Goal: Book appointment/travel/reservation

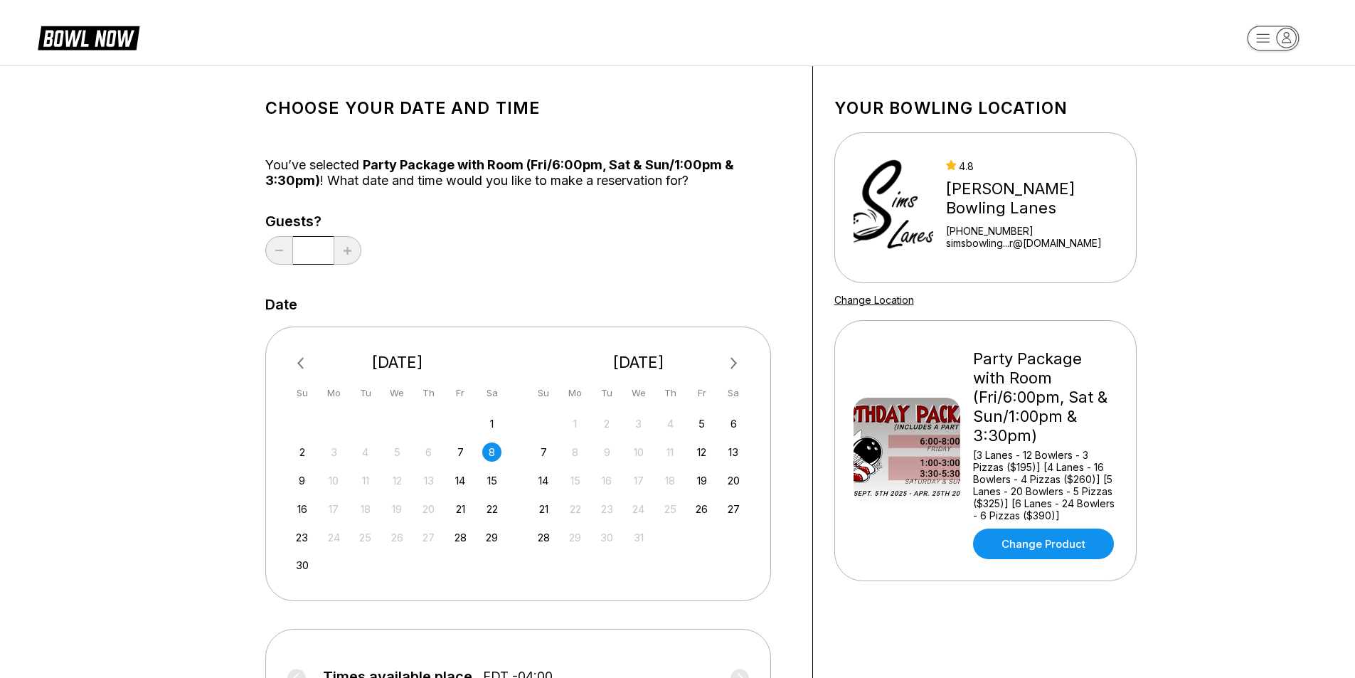
click at [498, 445] on div "8" at bounding box center [491, 451] width 19 height 19
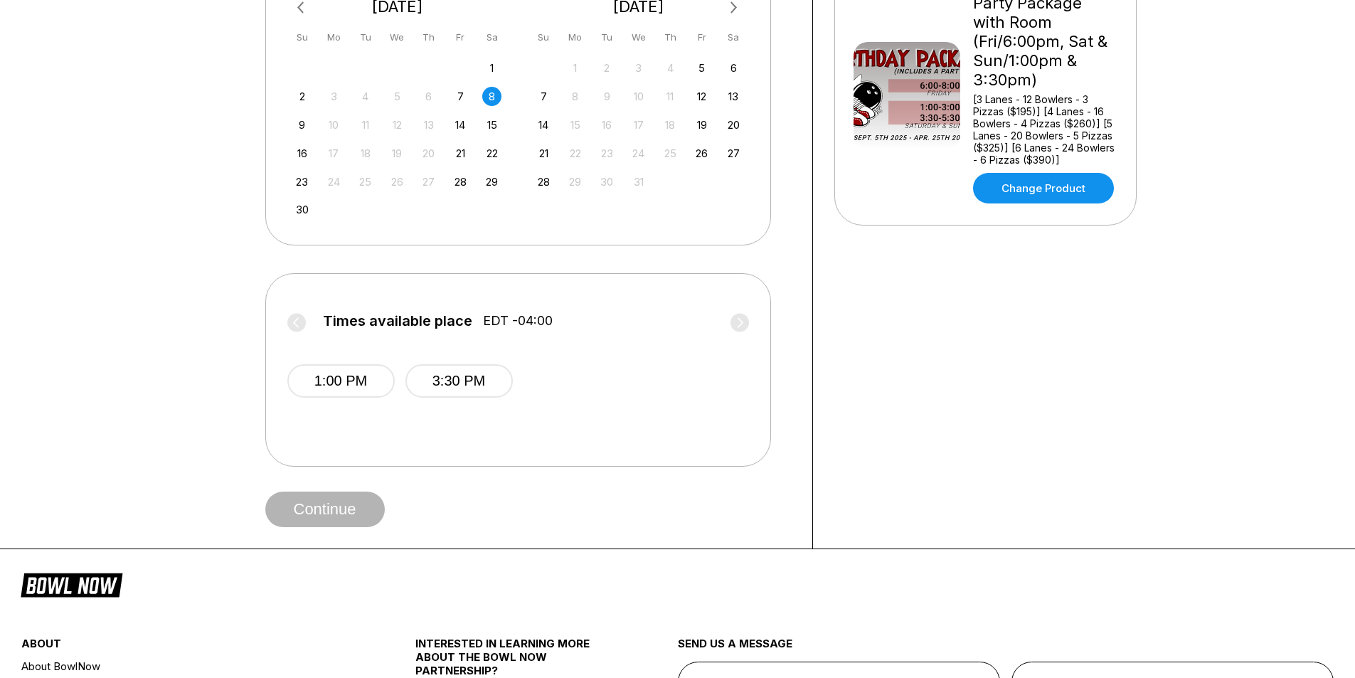
scroll to position [142, 0]
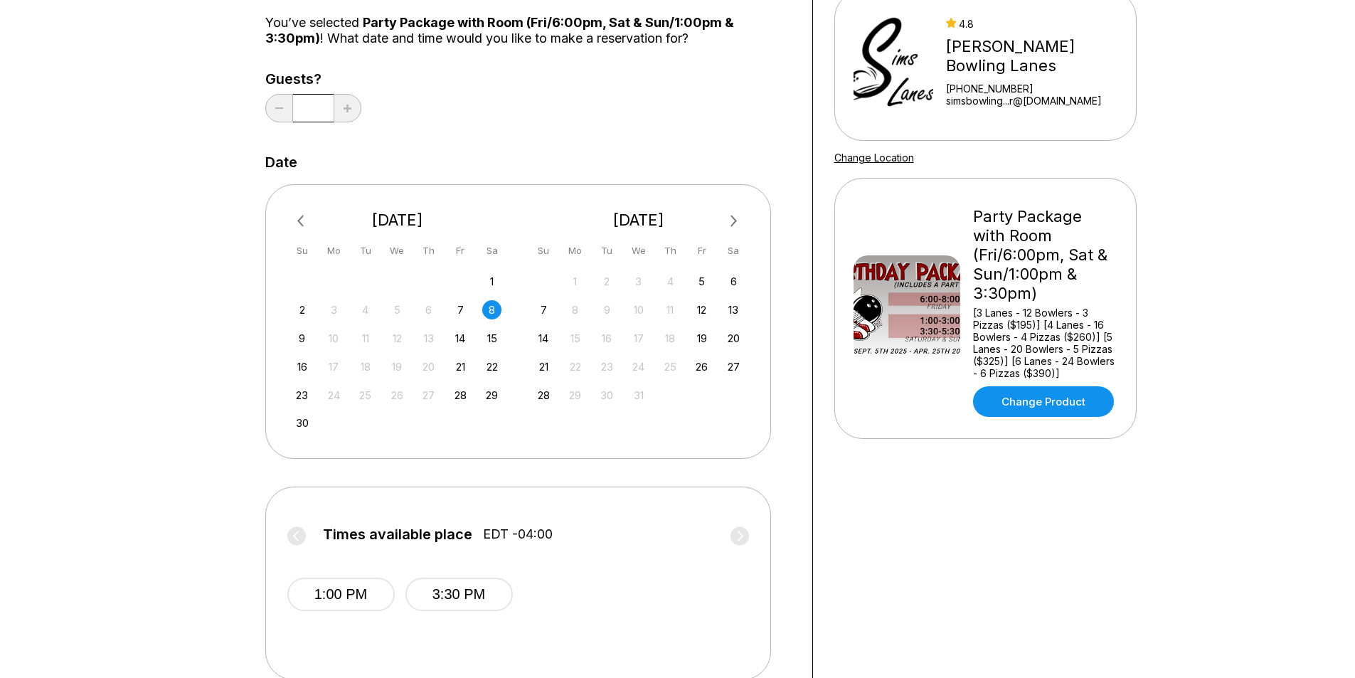
click at [491, 307] on div "8" at bounding box center [491, 309] width 19 height 19
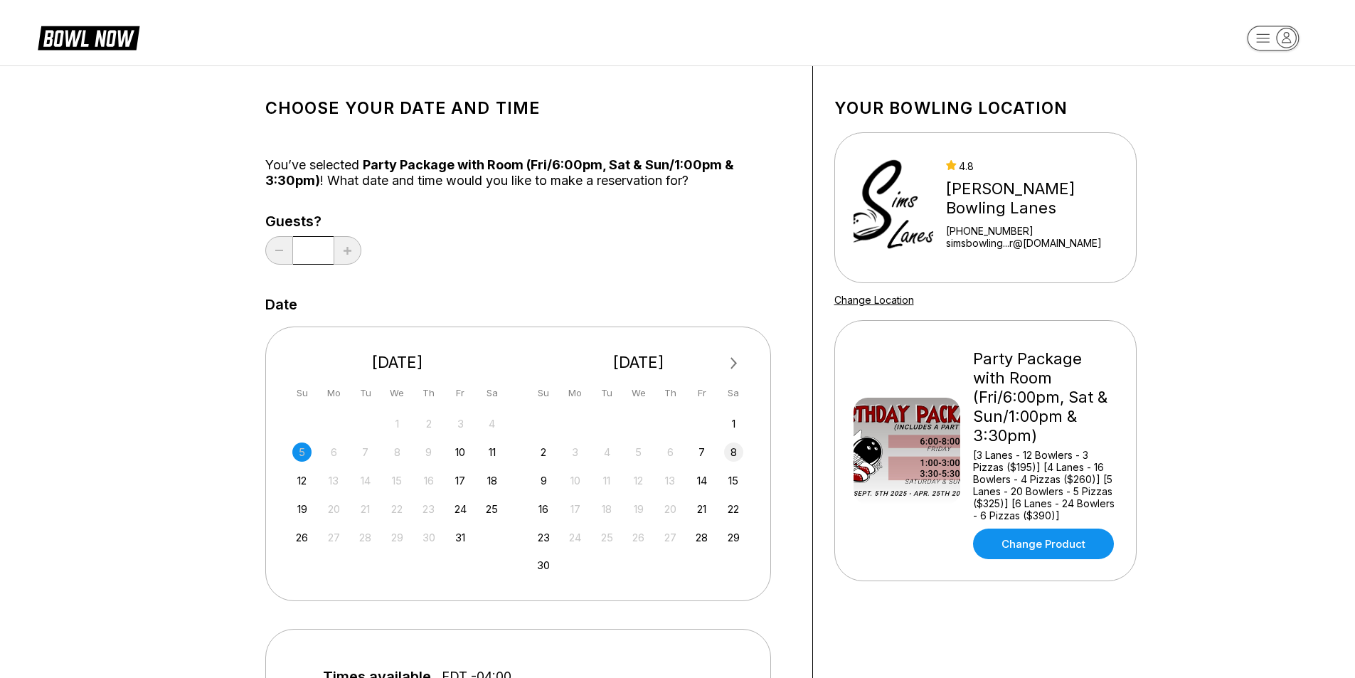
click at [730, 450] on div "8" at bounding box center [733, 451] width 19 height 19
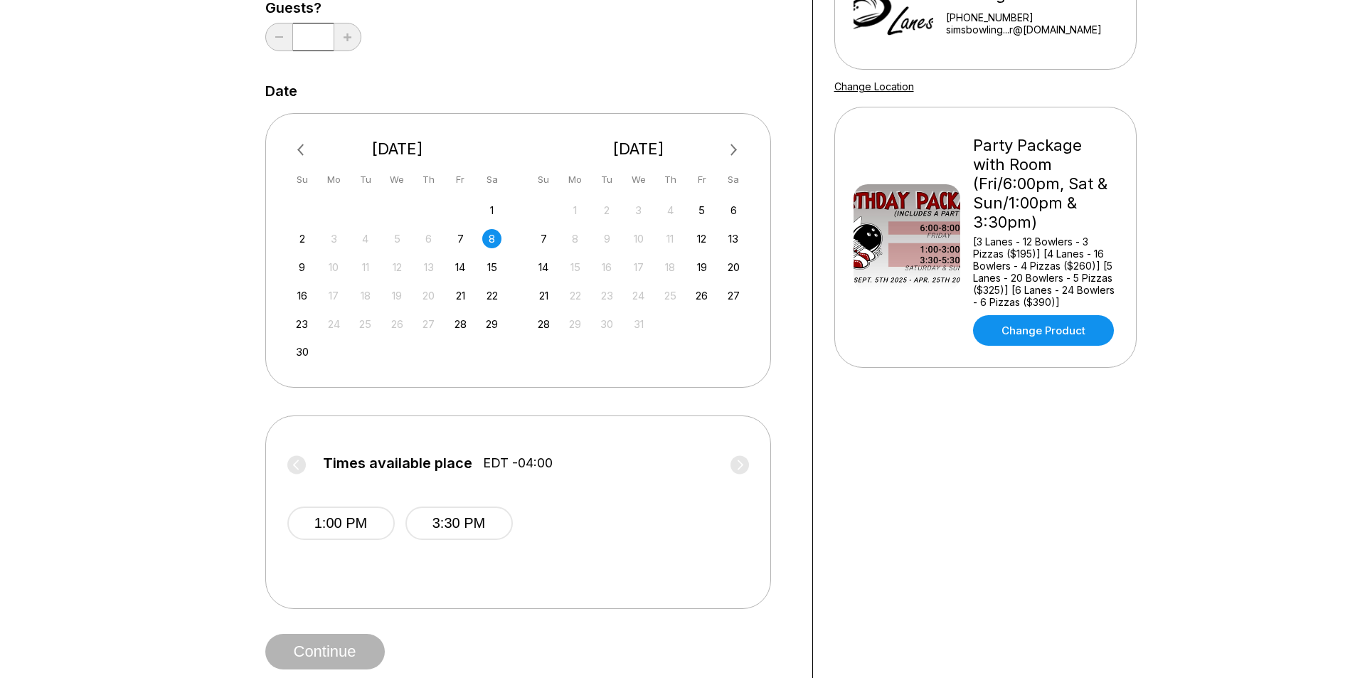
scroll to position [427, 0]
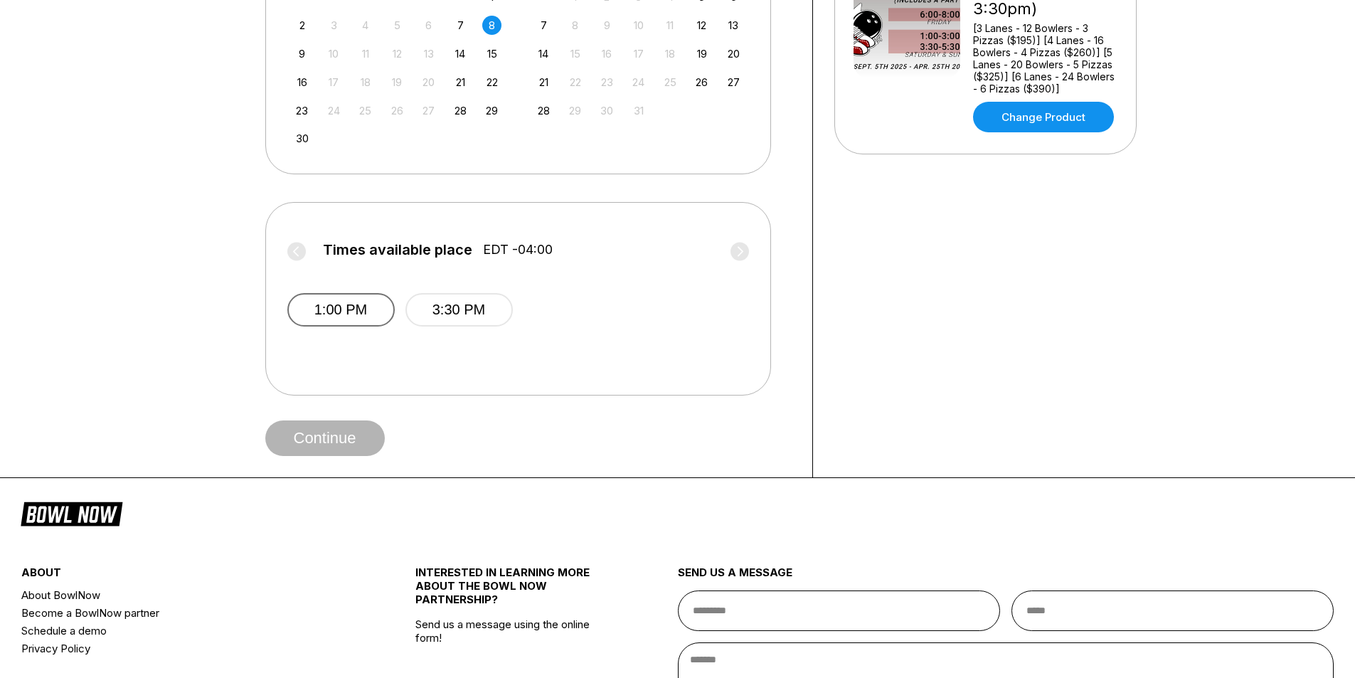
click at [332, 312] on button "1:00 PM" at bounding box center [340, 309] width 107 height 33
click at [339, 434] on button "Continue" at bounding box center [325, 438] width 120 height 36
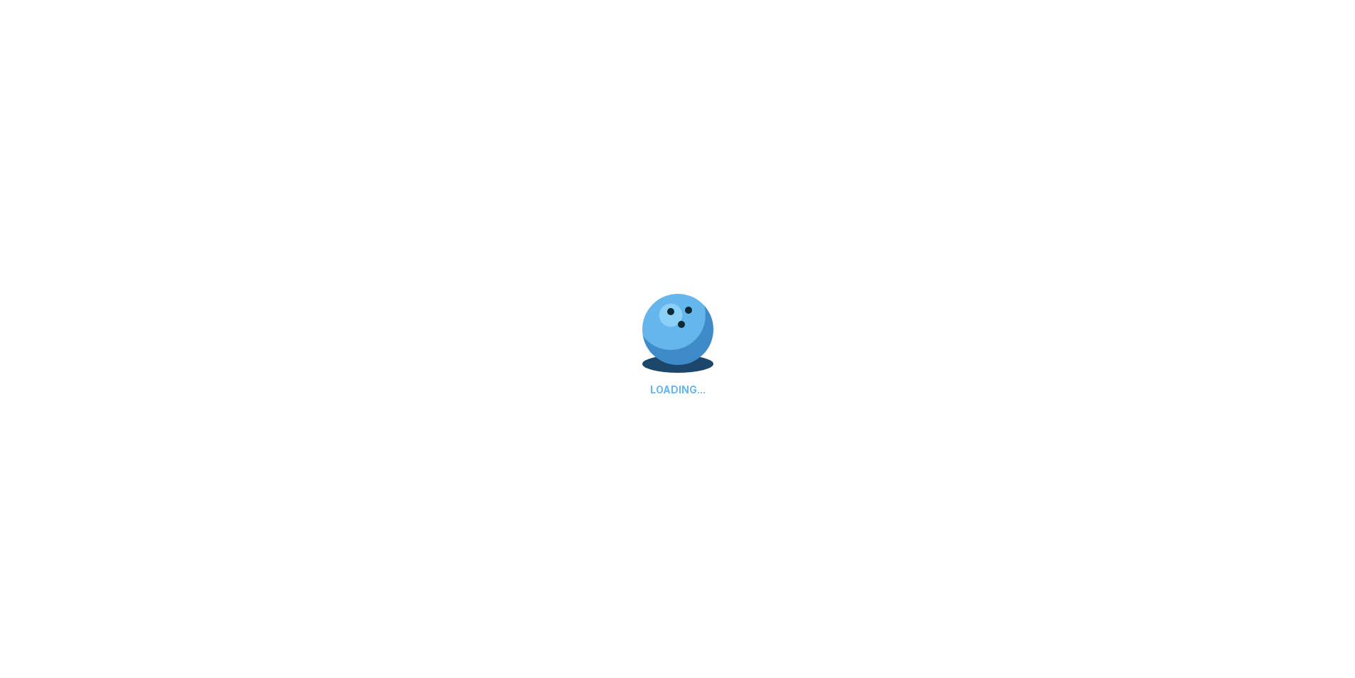
select select "**"
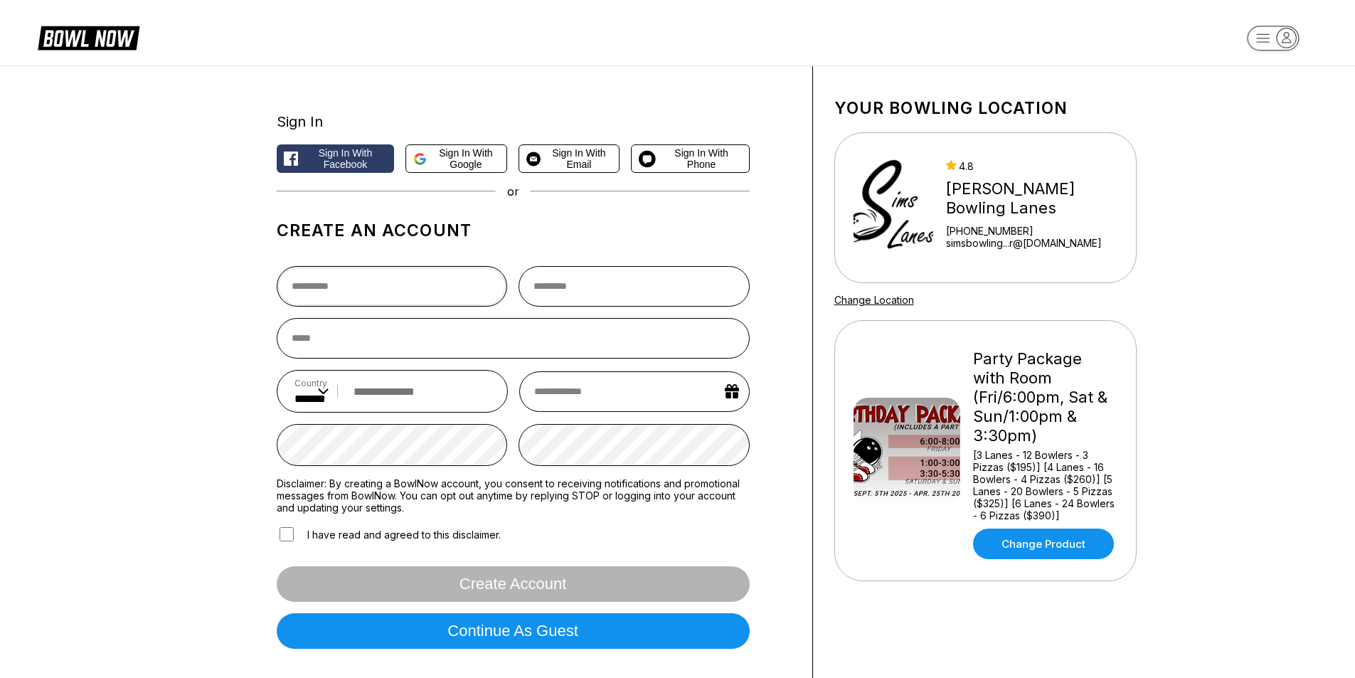
click at [403, 294] on input "text" at bounding box center [392, 286] width 231 height 41
type input "*"
click at [576, 161] on span "Sign in with Email" at bounding box center [578, 158] width 65 height 23
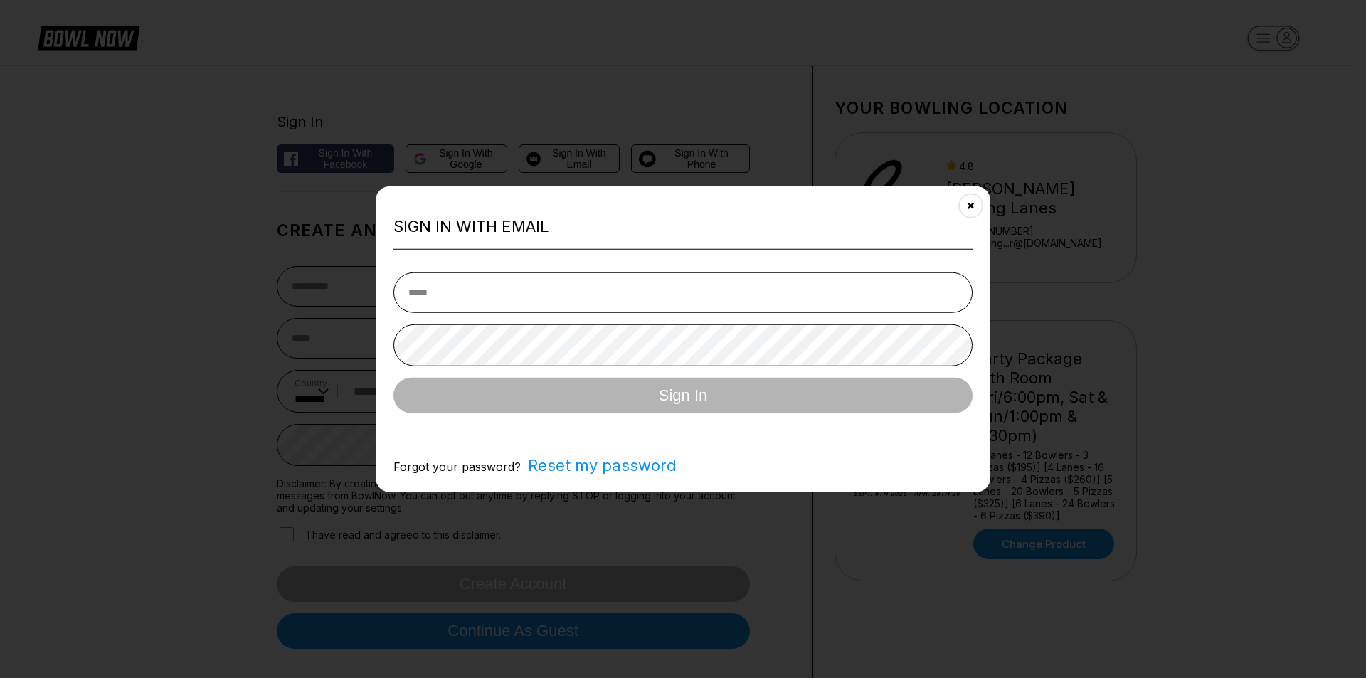
click at [478, 291] on input "email" at bounding box center [682, 292] width 579 height 41
drag, startPoint x: 476, startPoint y: 302, endPoint x: 470, endPoint y: 285, distance: 18.9
click at [470, 285] on input "email" at bounding box center [682, 292] width 579 height 41
click at [470, 283] on input "email" at bounding box center [682, 292] width 579 height 41
type input "**********"
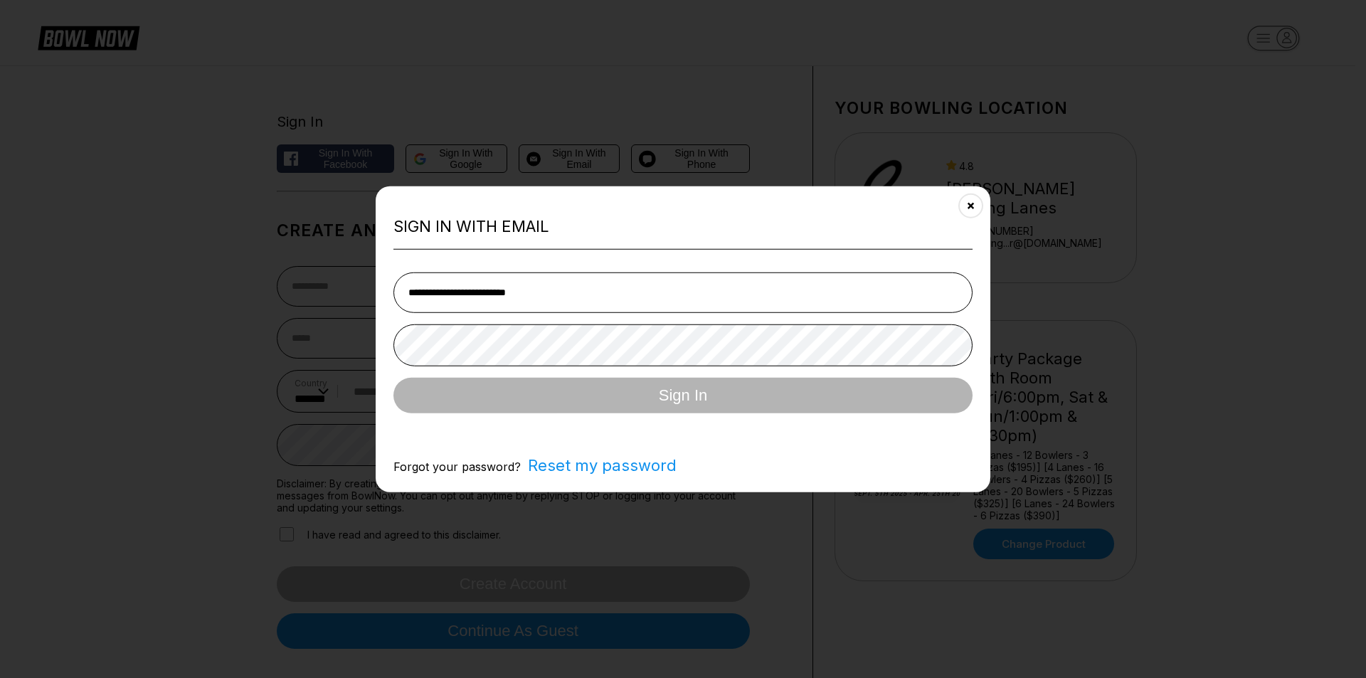
click at [393, 378] on button "Sign In" at bounding box center [682, 396] width 579 height 36
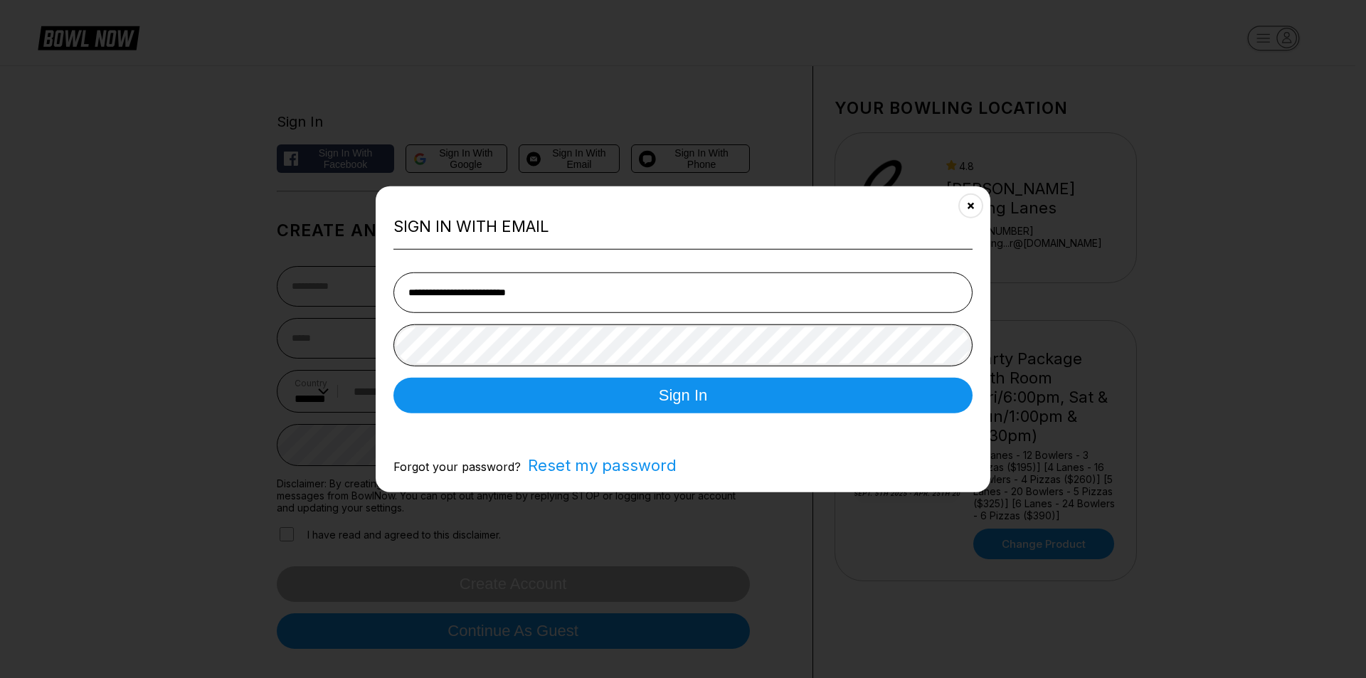
click at [393, 378] on button "Sign In" at bounding box center [682, 396] width 579 height 36
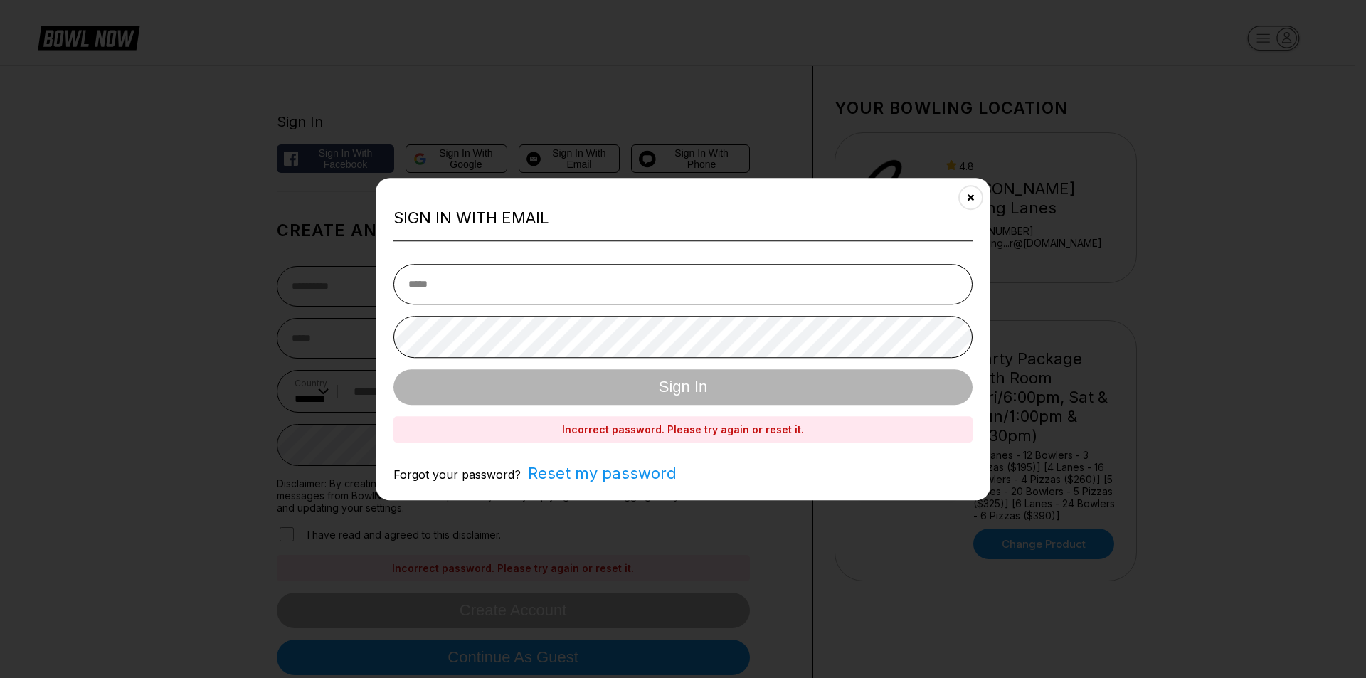
click at [650, 473] on span "Reset my password" at bounding box center [599, 473] width 156 height 18
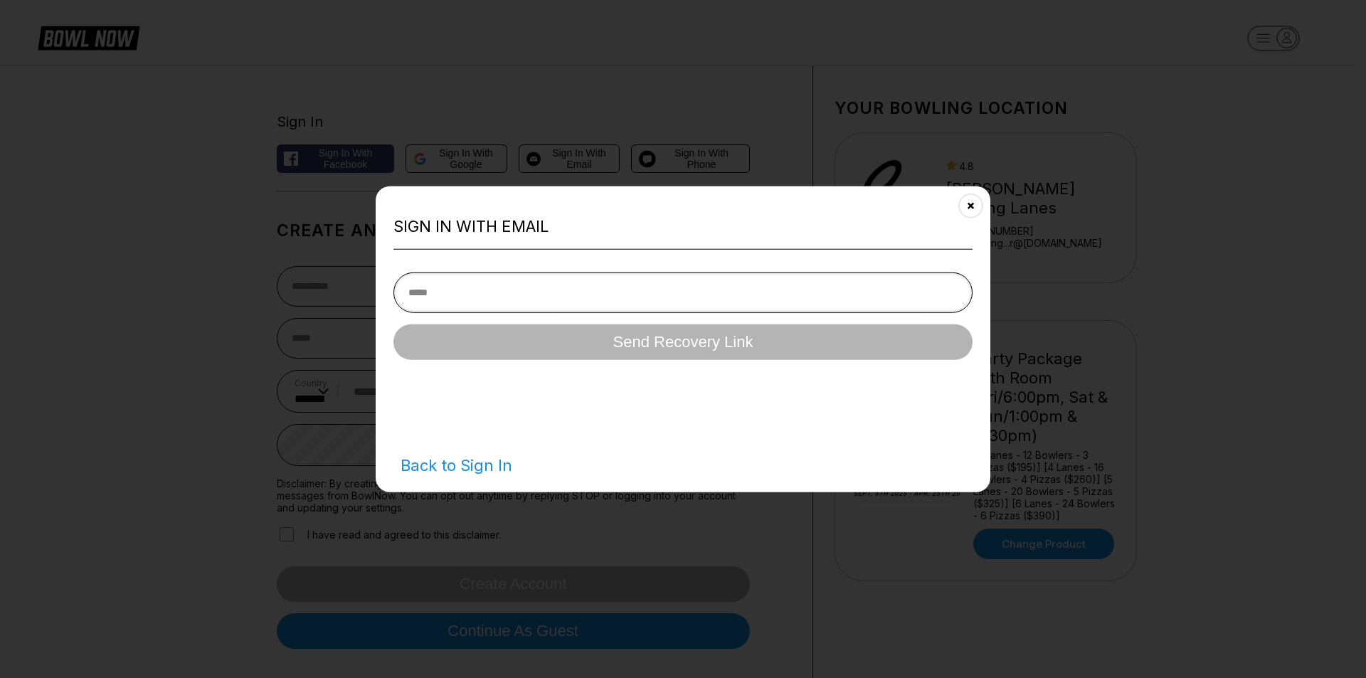
click at [628, 290] on input "email" at bounding box center [682, 292] width 579 height 41
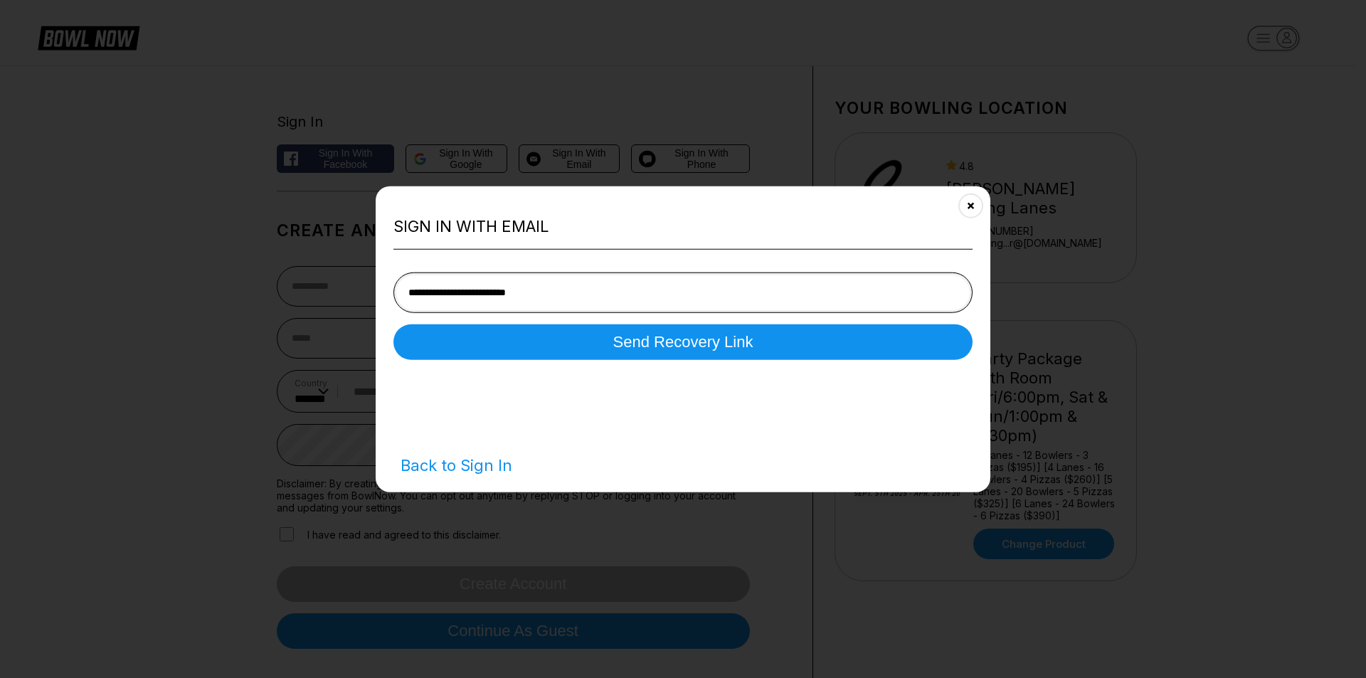
type input "**********"
click at [393, 324] on button "Send Recovery Link" at bounding box center [682, 342] width 579 height 36
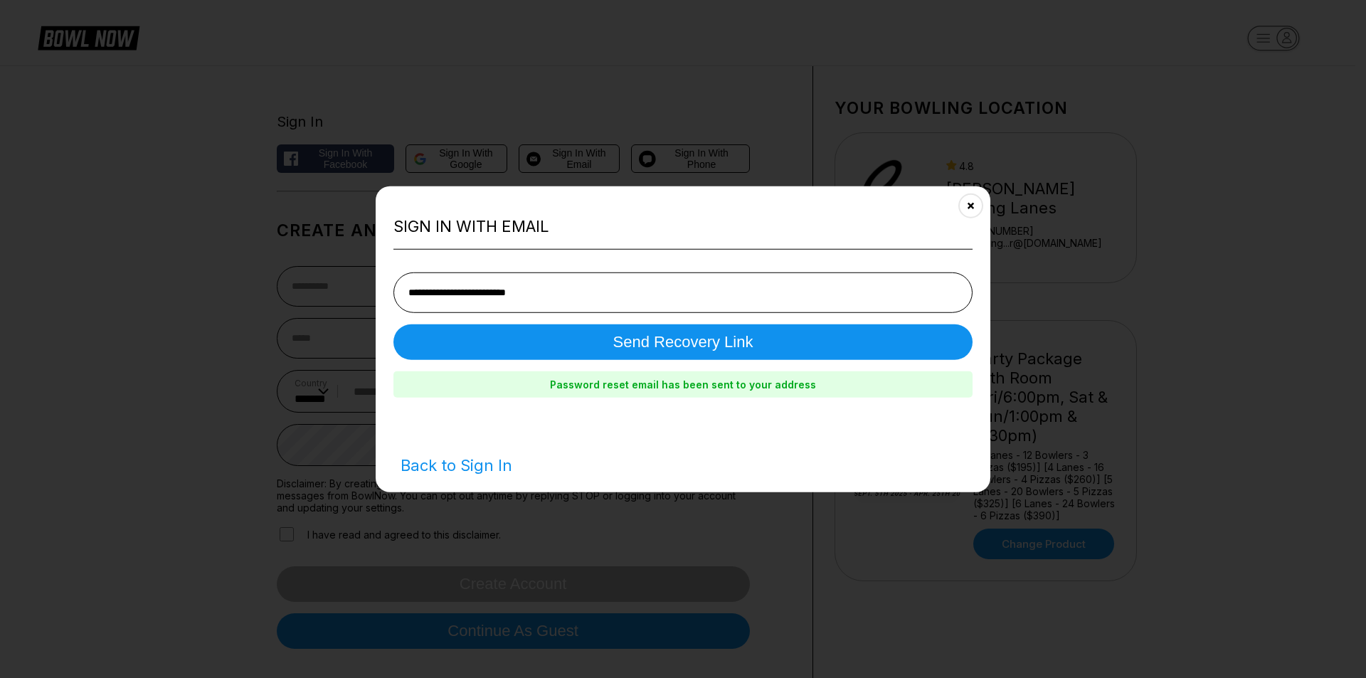
click at [477, 462] on span "Back to Sign In" at bounding box center [452, 465] width 119 height 18
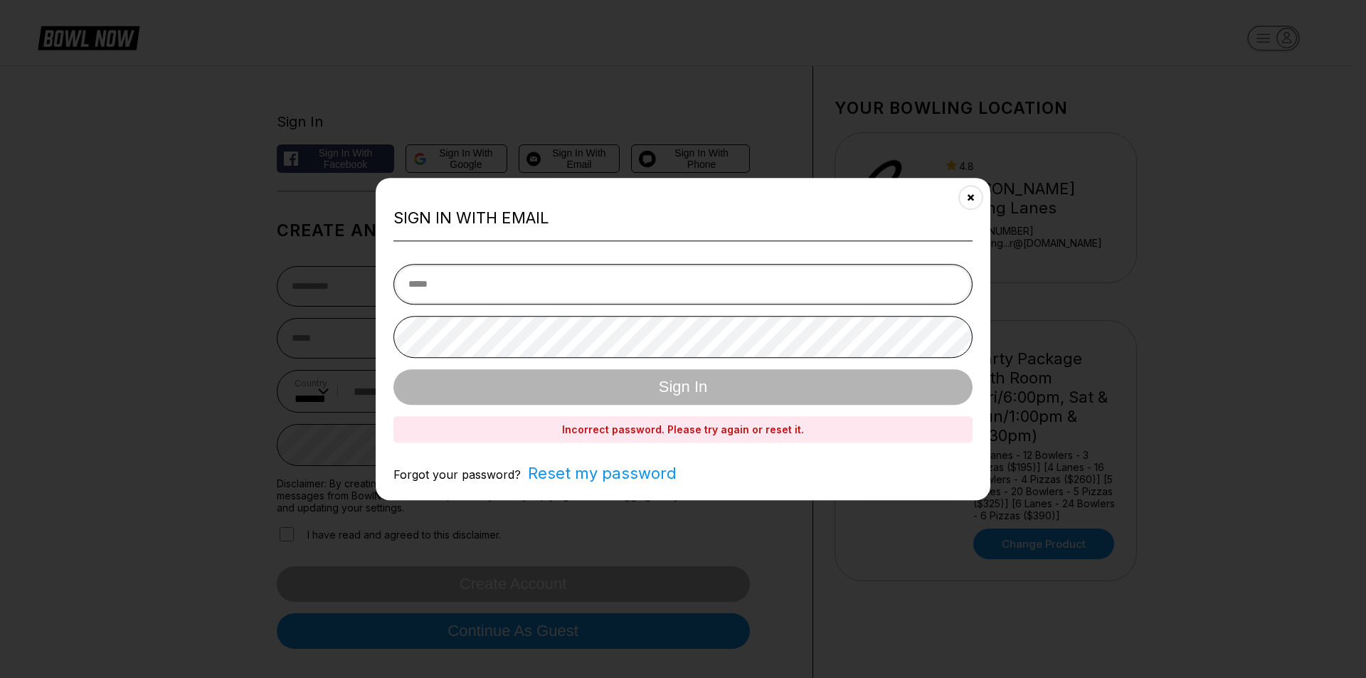
click at [546, 288] on input "email" at bounding box center [682, 284] width 579 height 41
click at [563, 282] on input "**********" at bounding box center [682, 284] width 579 height 41
type input "**********"
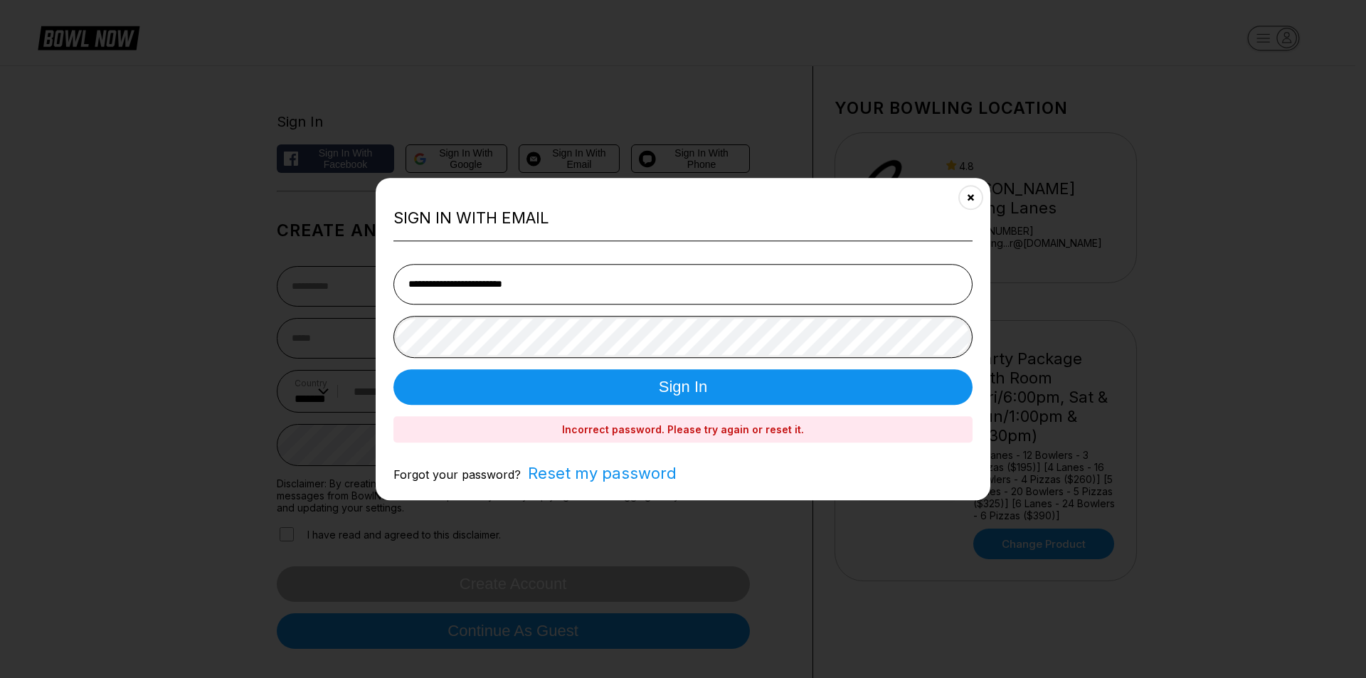
click at [393, 369] on button "Sign In" at bounding box center [682, 387] width 579 height 36
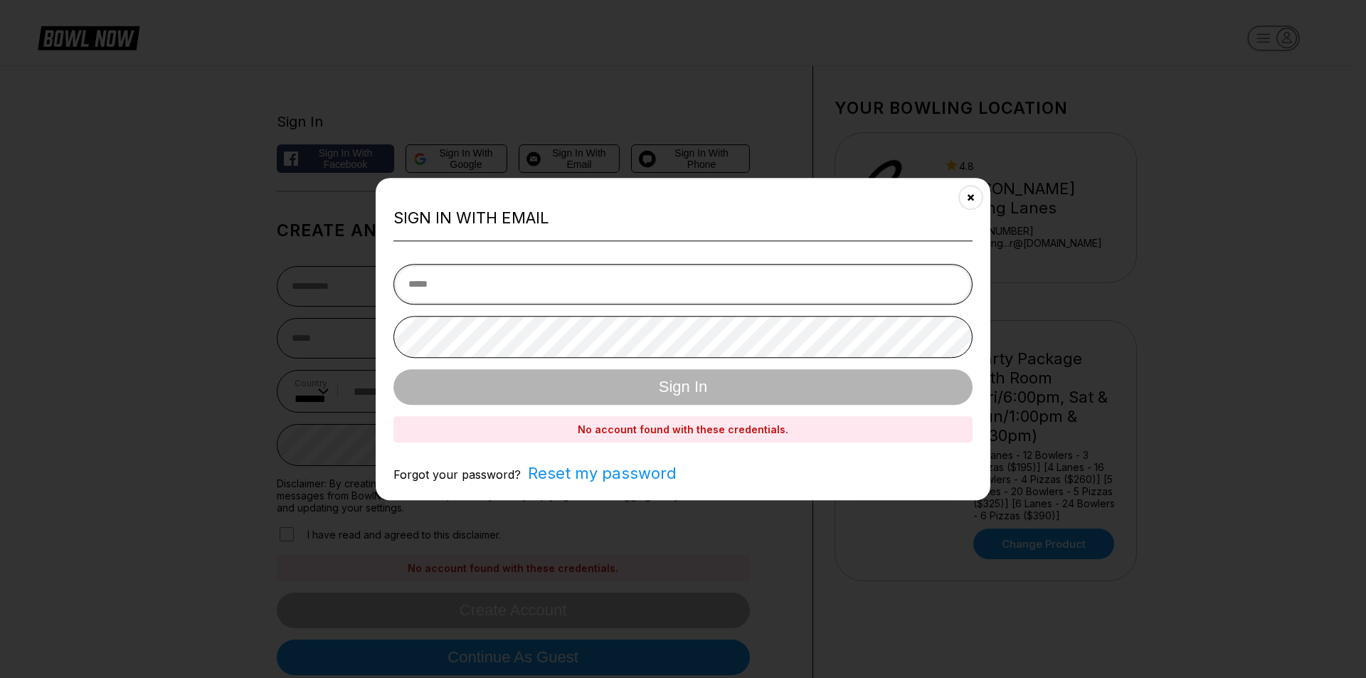
click at [569, 280] on input "email" at bounding box center [682, 284] width 579 height 41
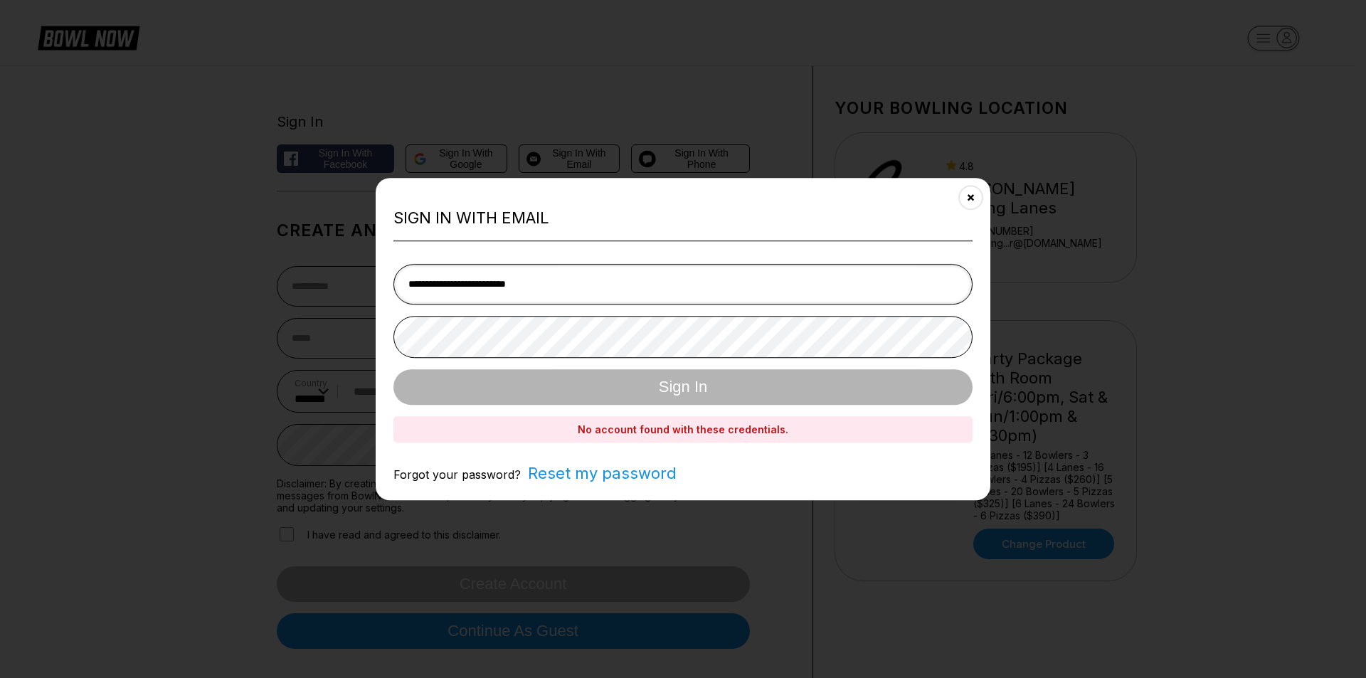
type input "**********"
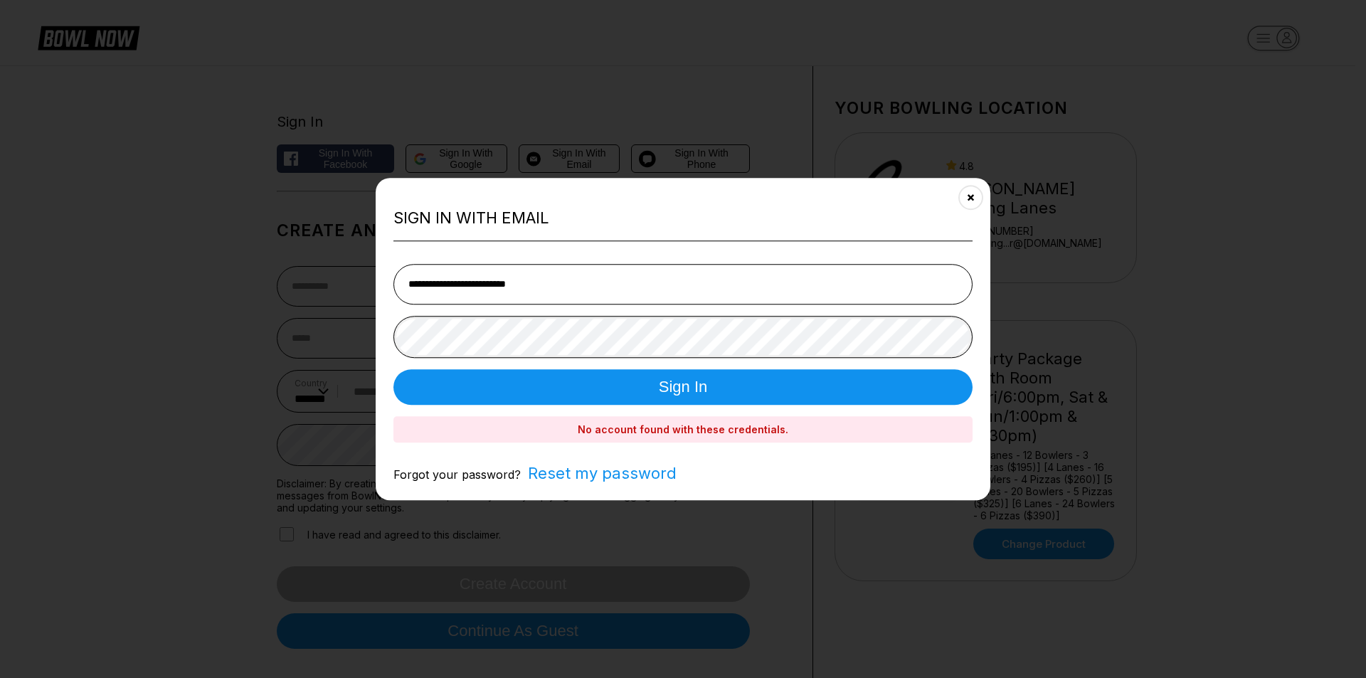
click at [393, 369] on button "Sign In" at bounding box center [682, 387] width 579 height 36
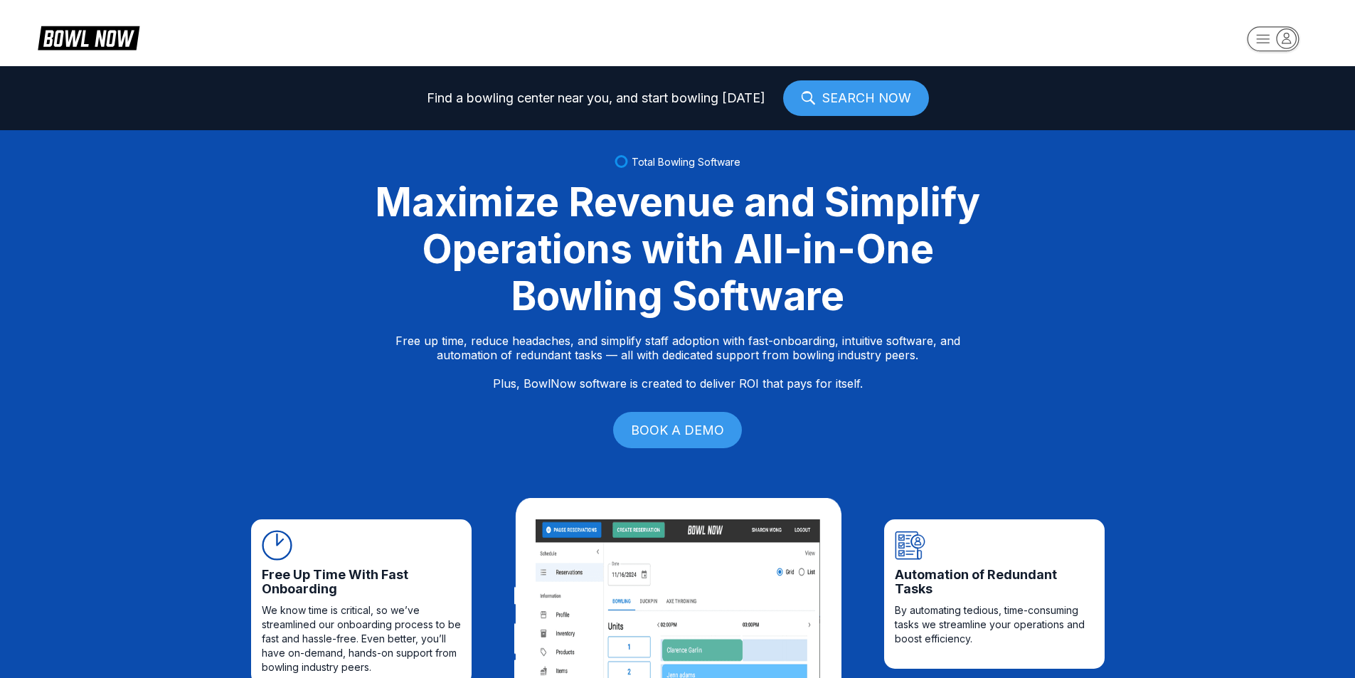
click at [88, 39] on icon at bounding box center [89, 36] width 102 height 27
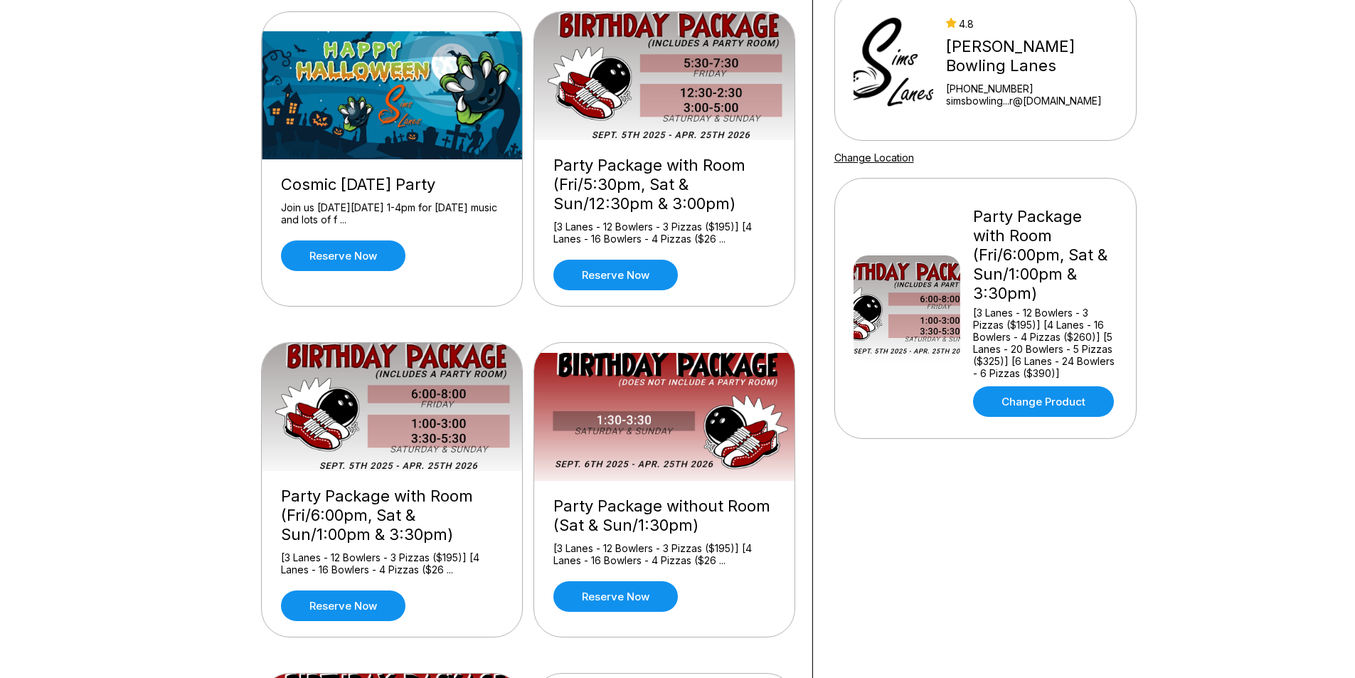
scroll to position [427, 0]
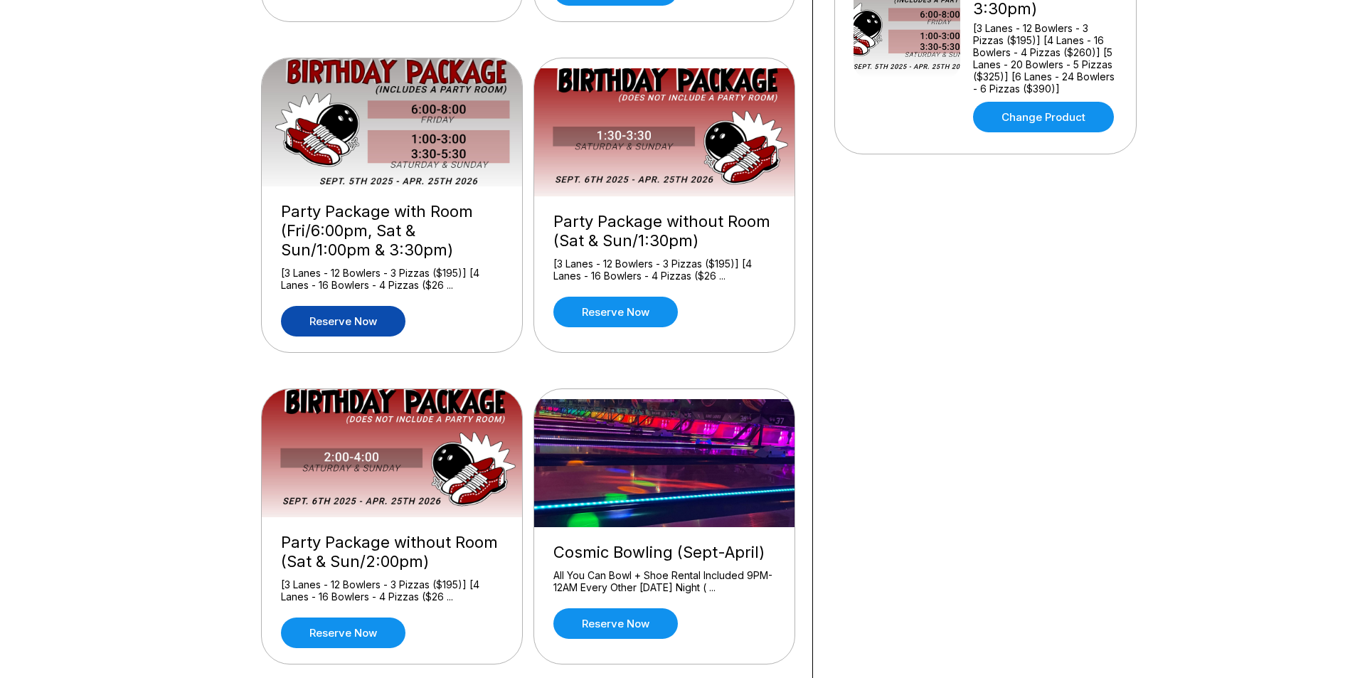
click at [328, 322] on link "Reserve now" at bounding box center [343, 321] width 124 height 31
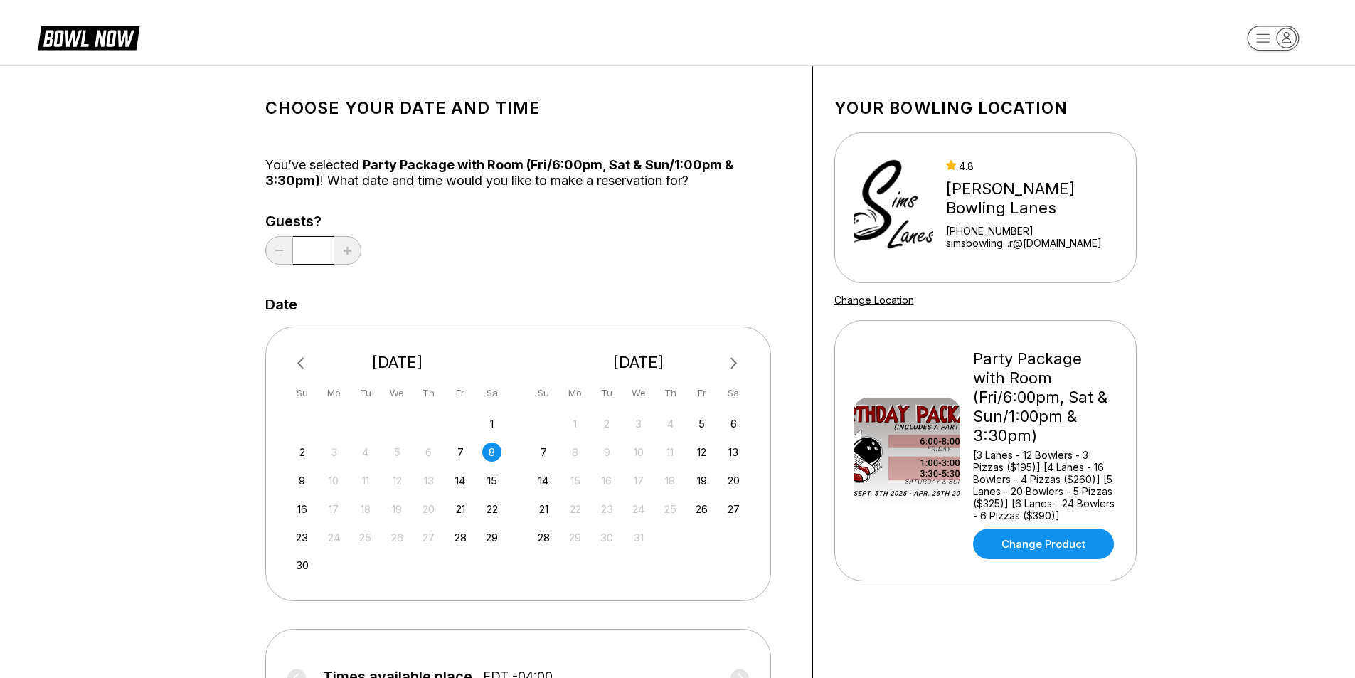
click at [492, 453] on div "8" at bounding box center [491, 451] width 19 height 19
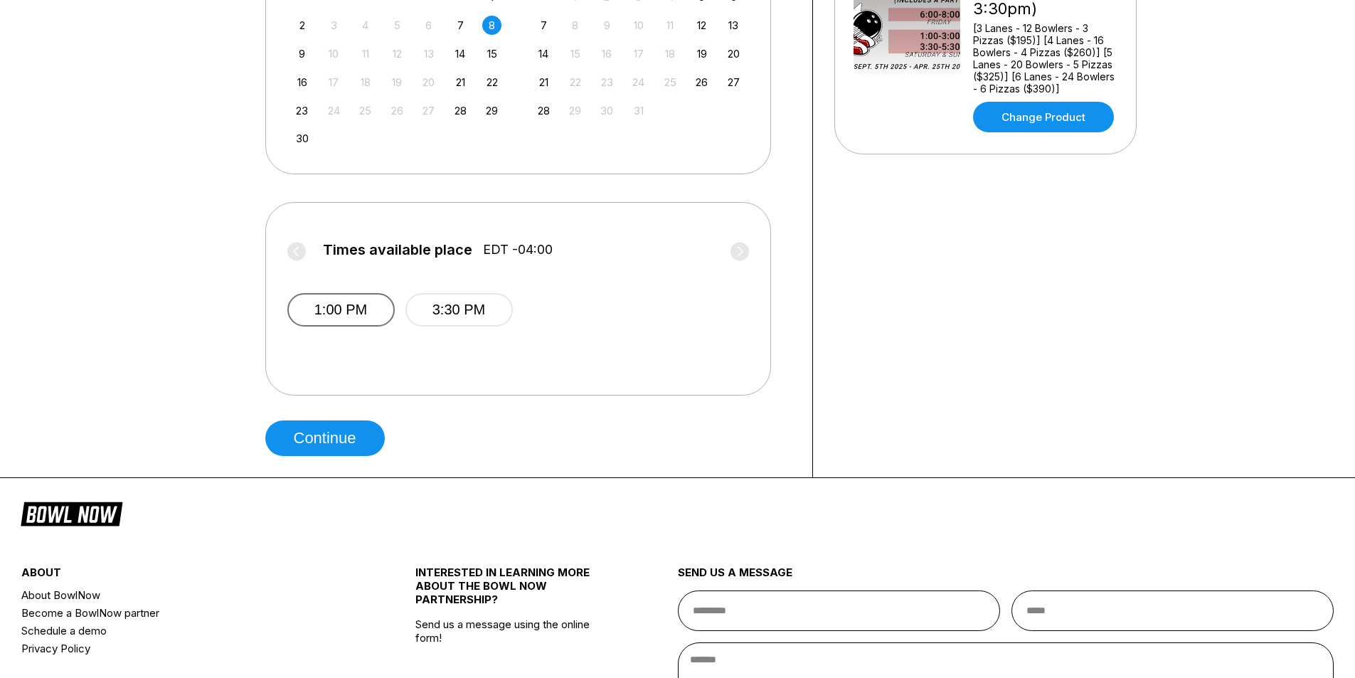
click at [327, 301] on button "1:00 PM" at bounding box center [340, 309] width 107 height 33
click at [343, 431] on button "Continue" at bounding box center [325, 438] width 120 height 36
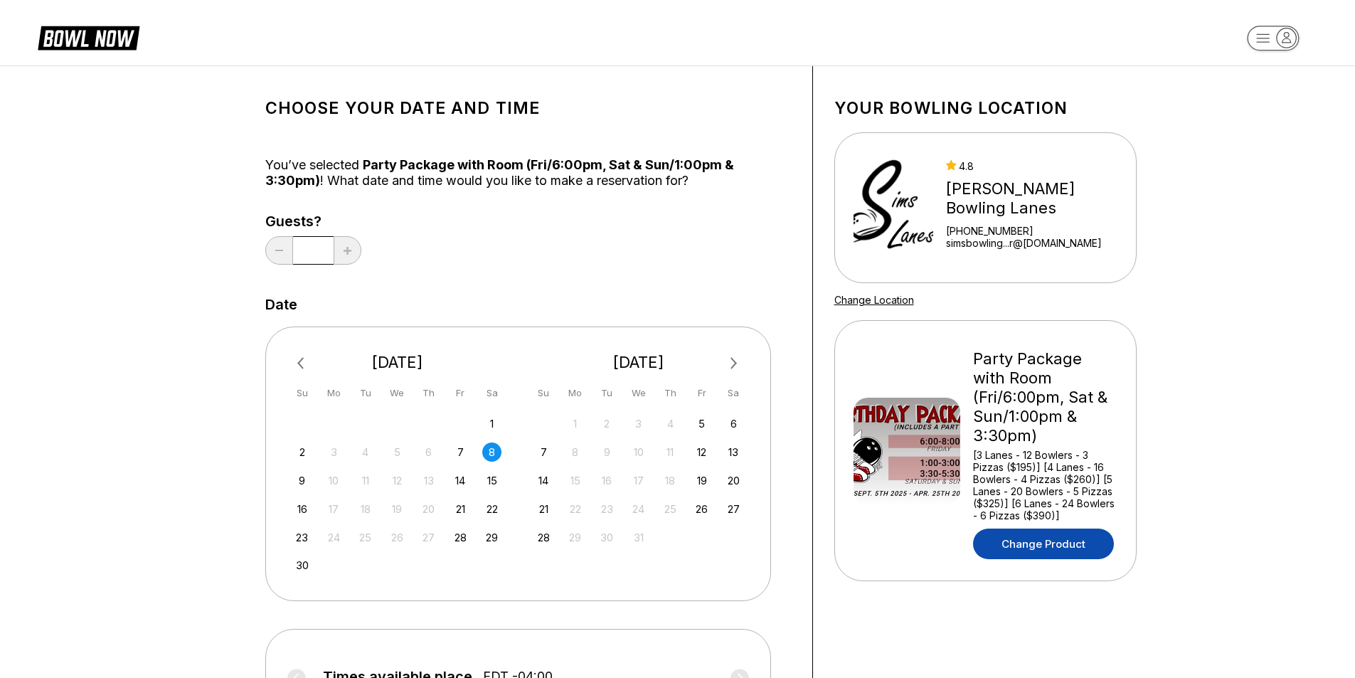
click at [1029, 529] on link "Change Product" at bounding box center [1043, 544] width 141 height 31
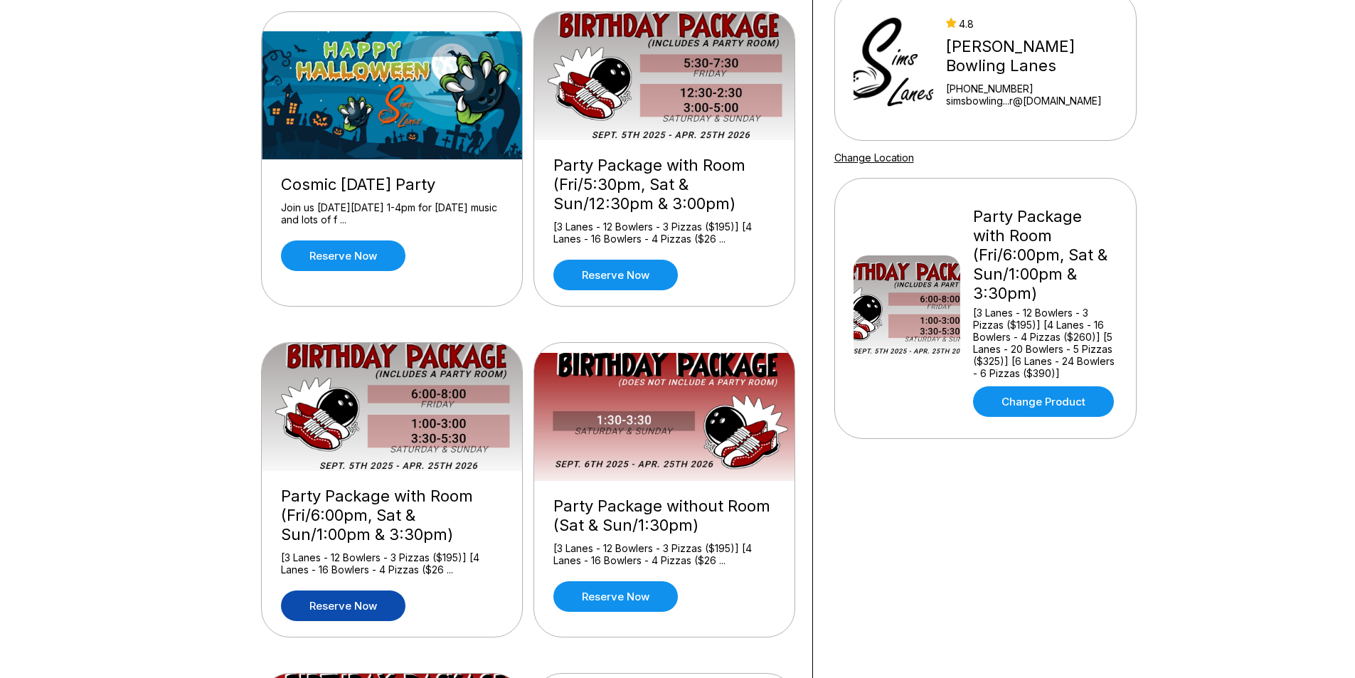
scroll to position [213, 0]
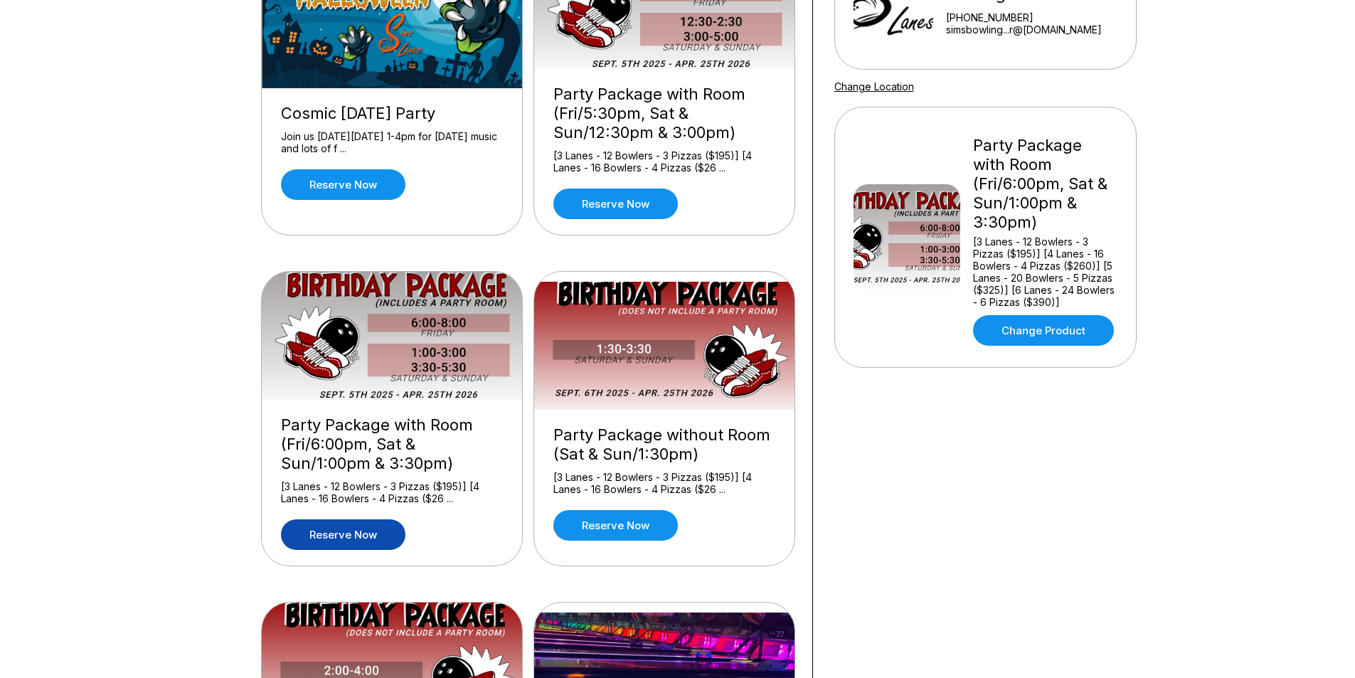
click at [342, 536] on link "Reserve now" at bounding box center [343, 534] width 124 height 31
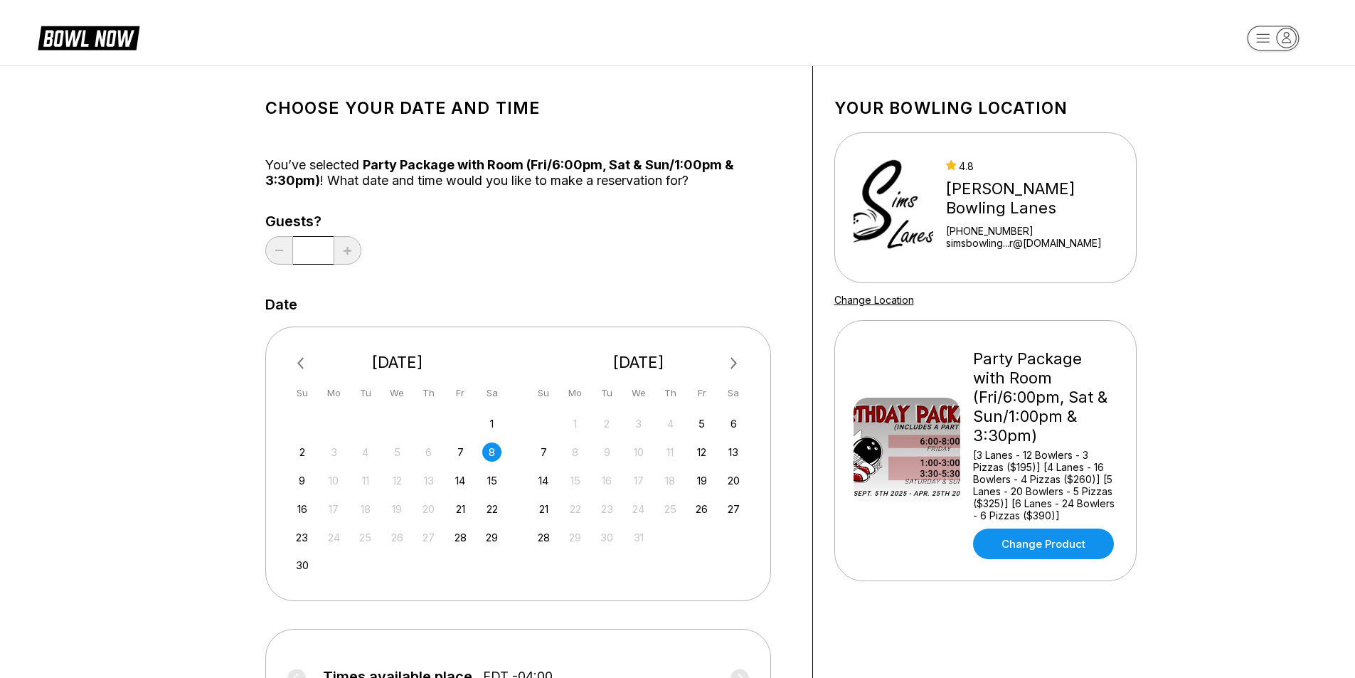
click at [492, 452] on div "8" at bounding box center [491, 451] width 19 height 19
drag, startPoint x: 325, startPoint y: 244, endPoint x: 317, endPoint y: 241, distance: 9.0
click at [317, 241] on input "*" at bounding box center [313, 250] width 41 height 28
click at [316, 240] on input "*" at bounding box center [313, 250] width 41 height 28
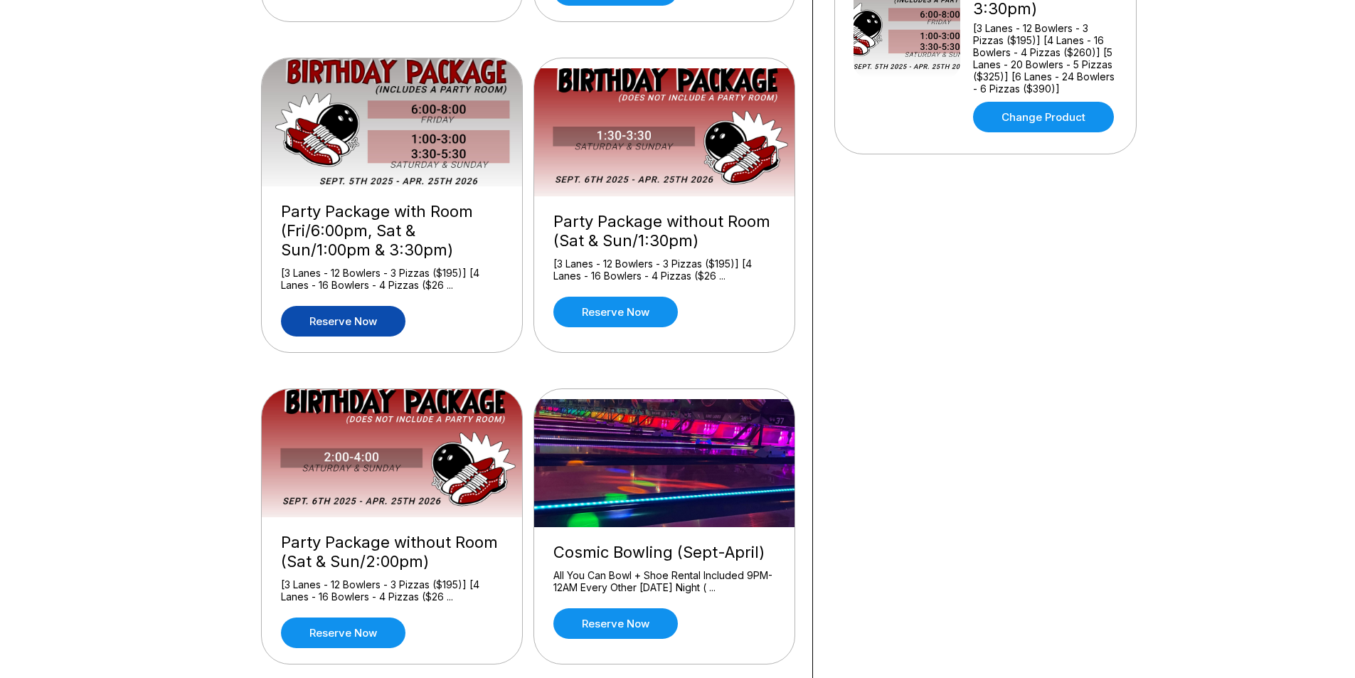
scroll to position [285, 0]
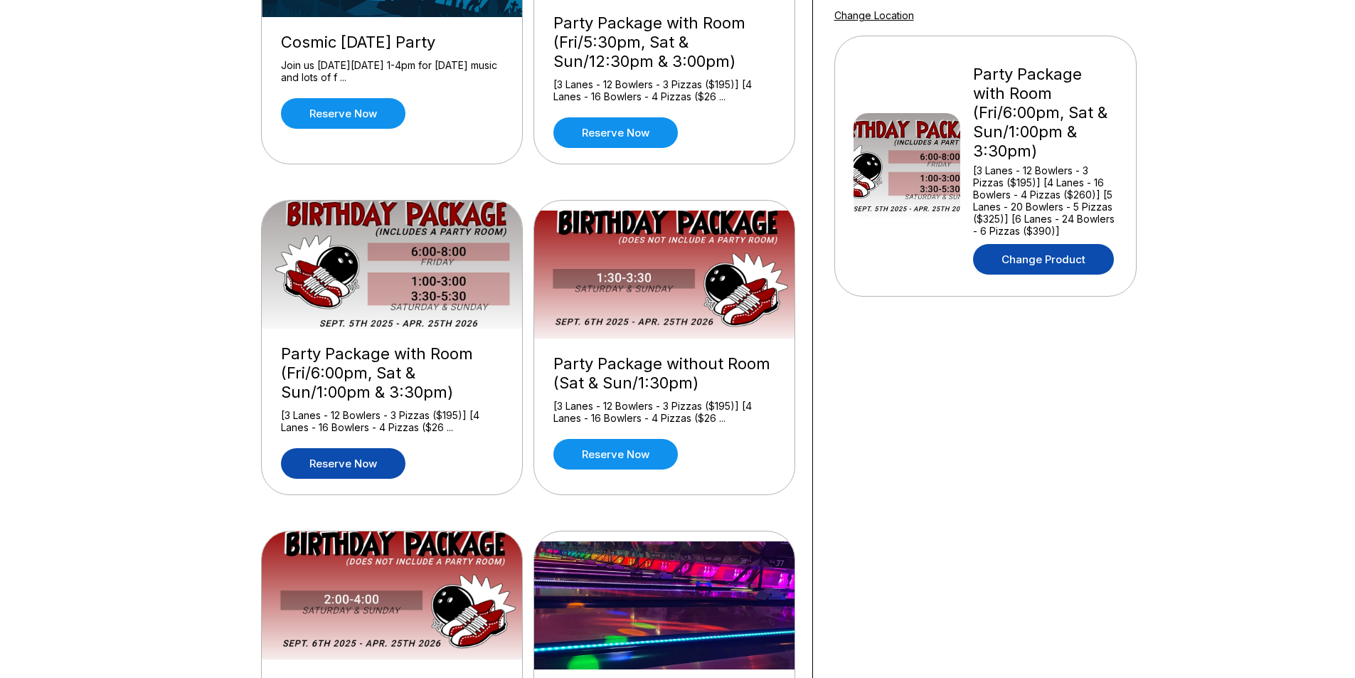
click at [1049, 244] on link "Change Product" at bounding box center [1043, 259] width 141 height 31
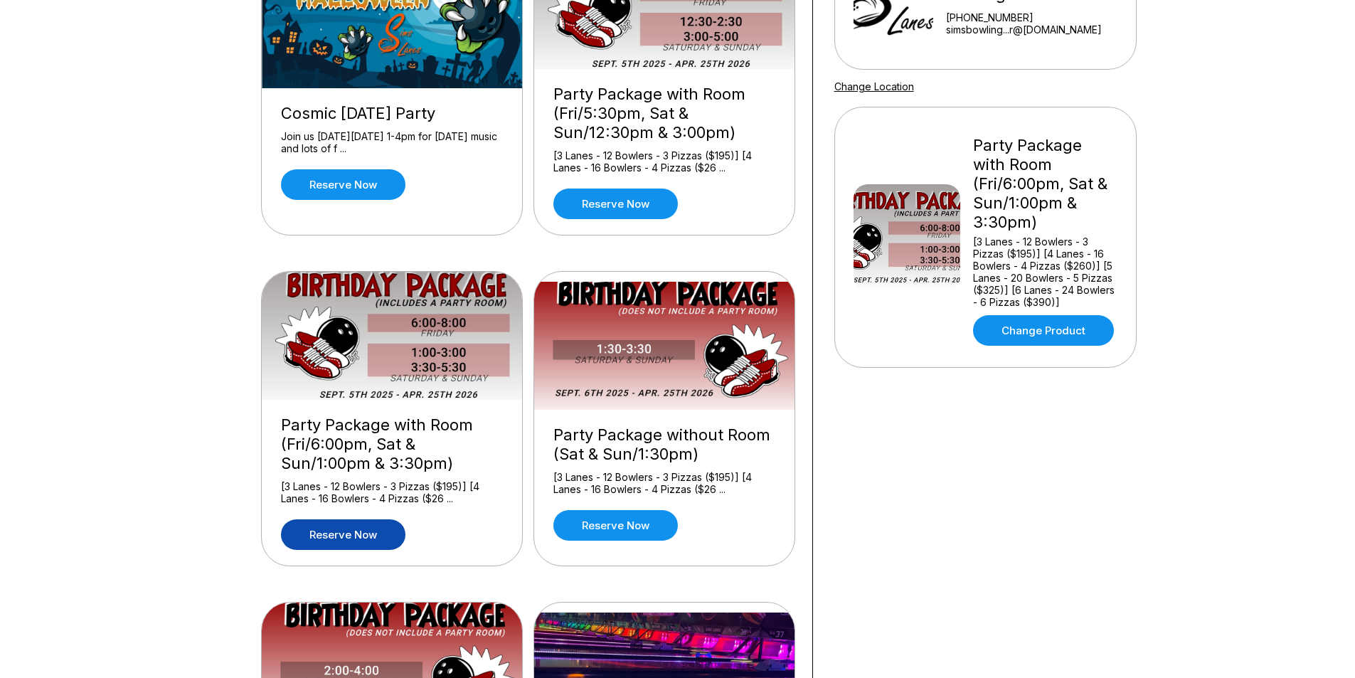
click at [372, 531] on link "Reserve now" at bounding box center [343, 534] width 124 height 31
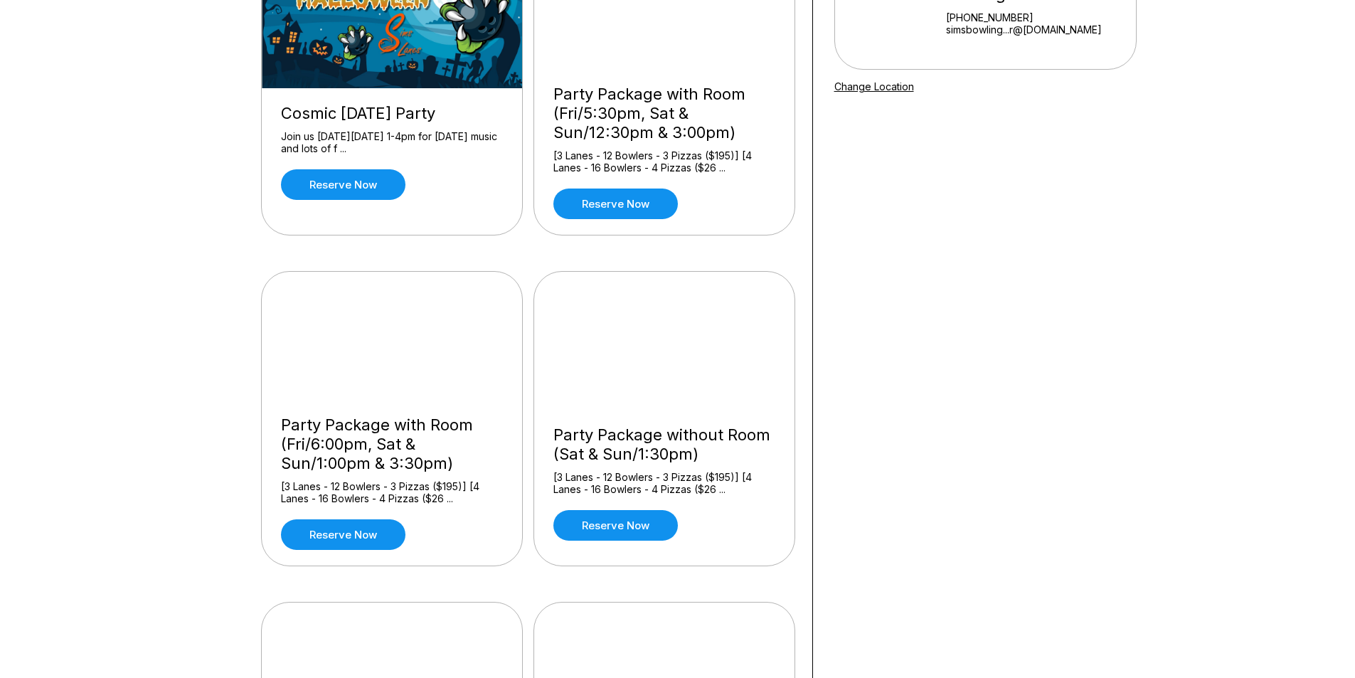
scroll to position [285, 0]
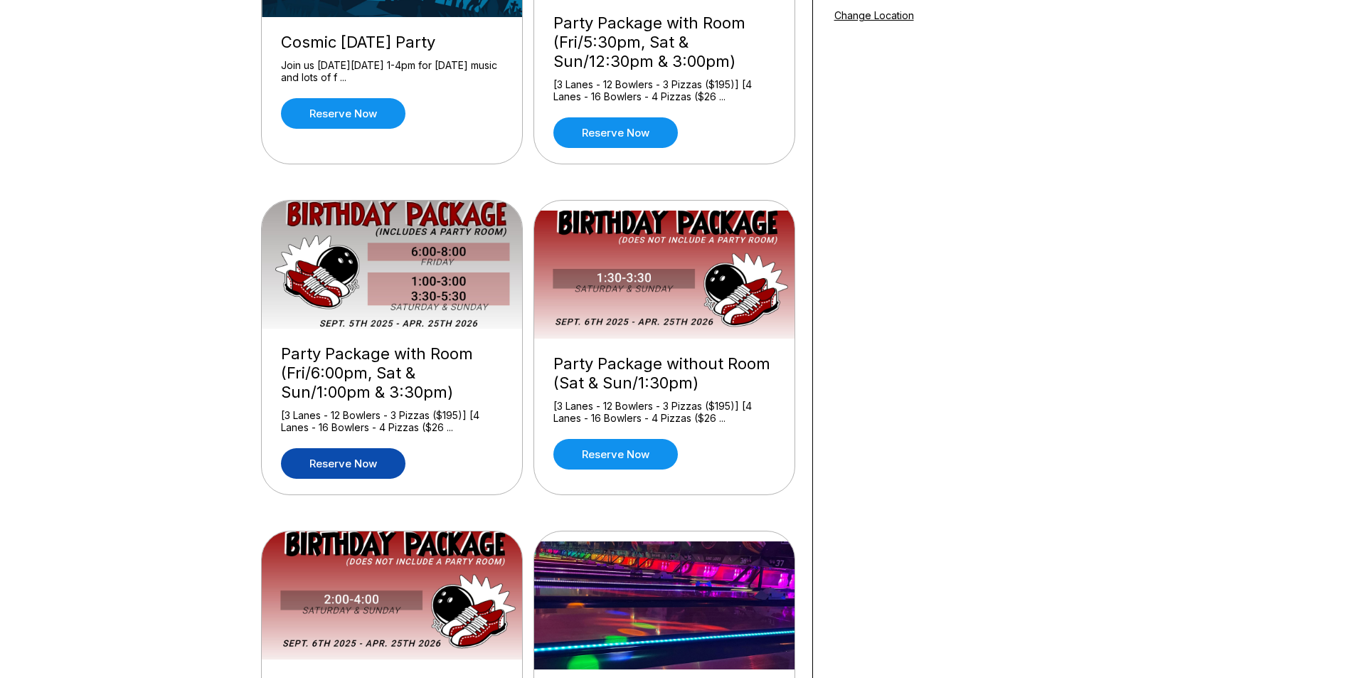
click at [368, 460] on link "Reserve now" at bounding box center [343, 463] width 124 height 31
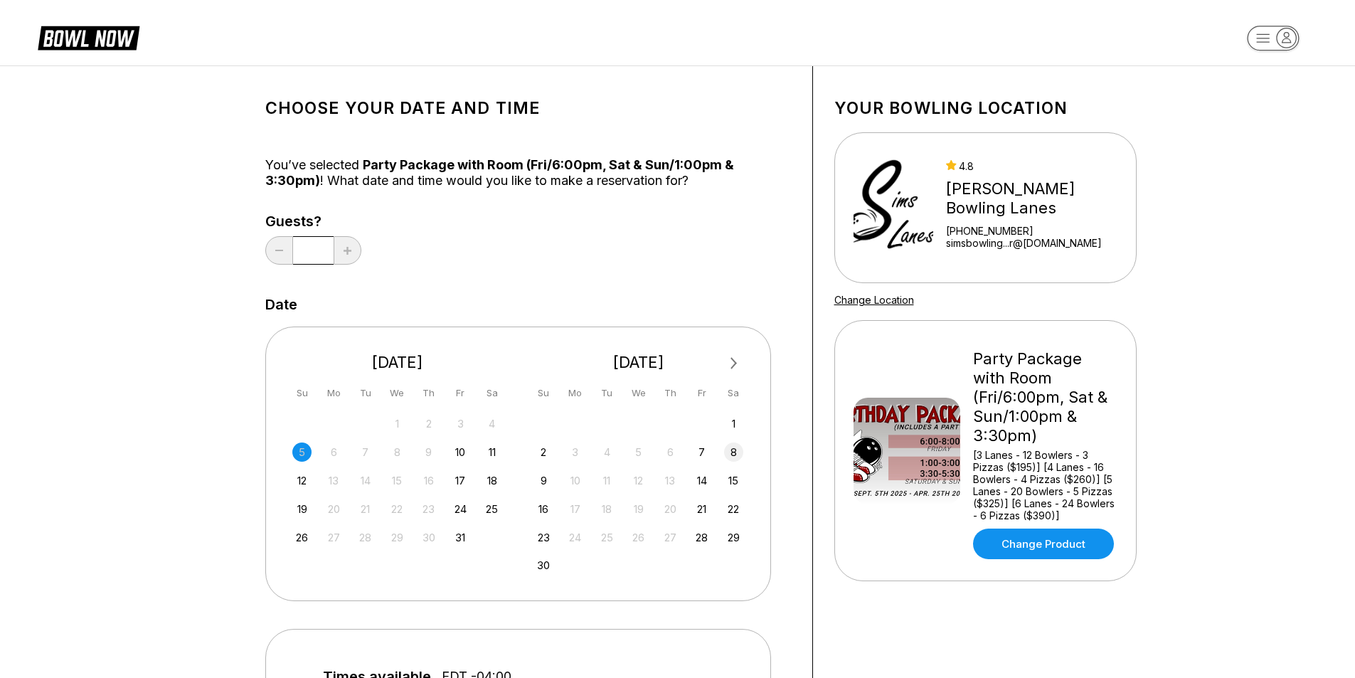
click at [732, 459] on div "8" at bounding box center [733, 451] width 19 height 19
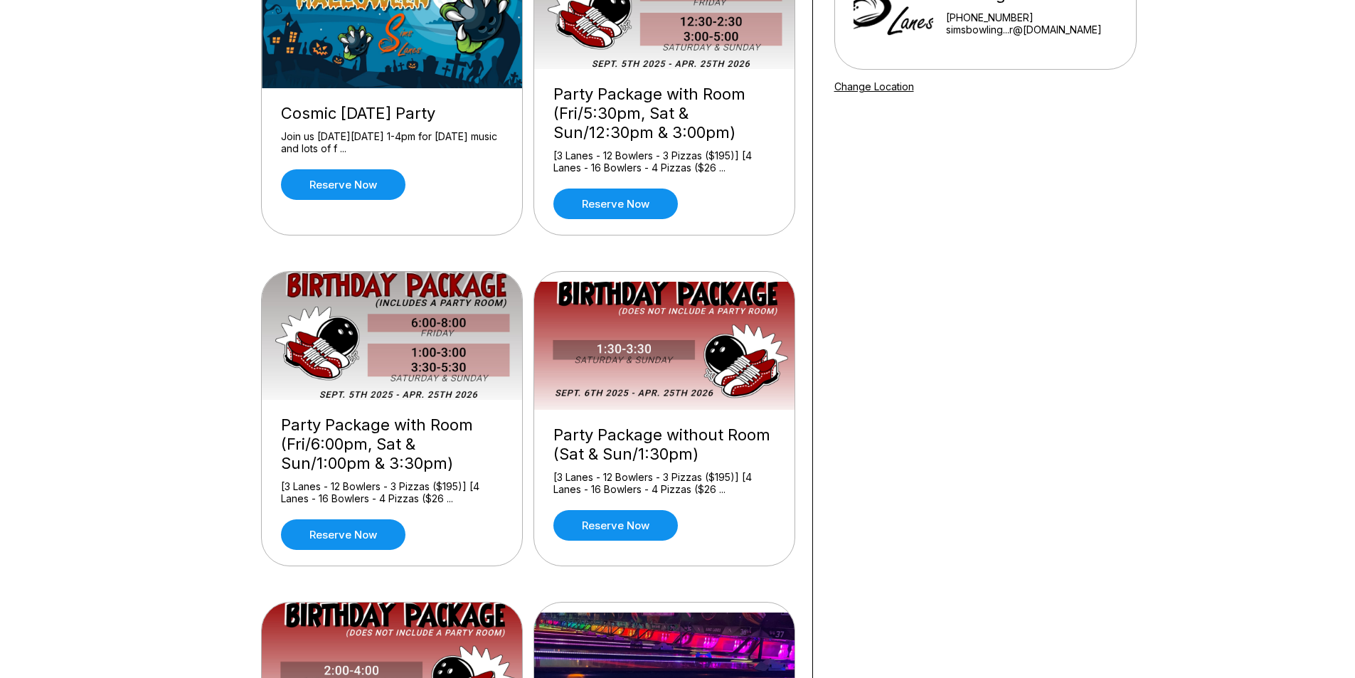
scroll to position [142, 0]
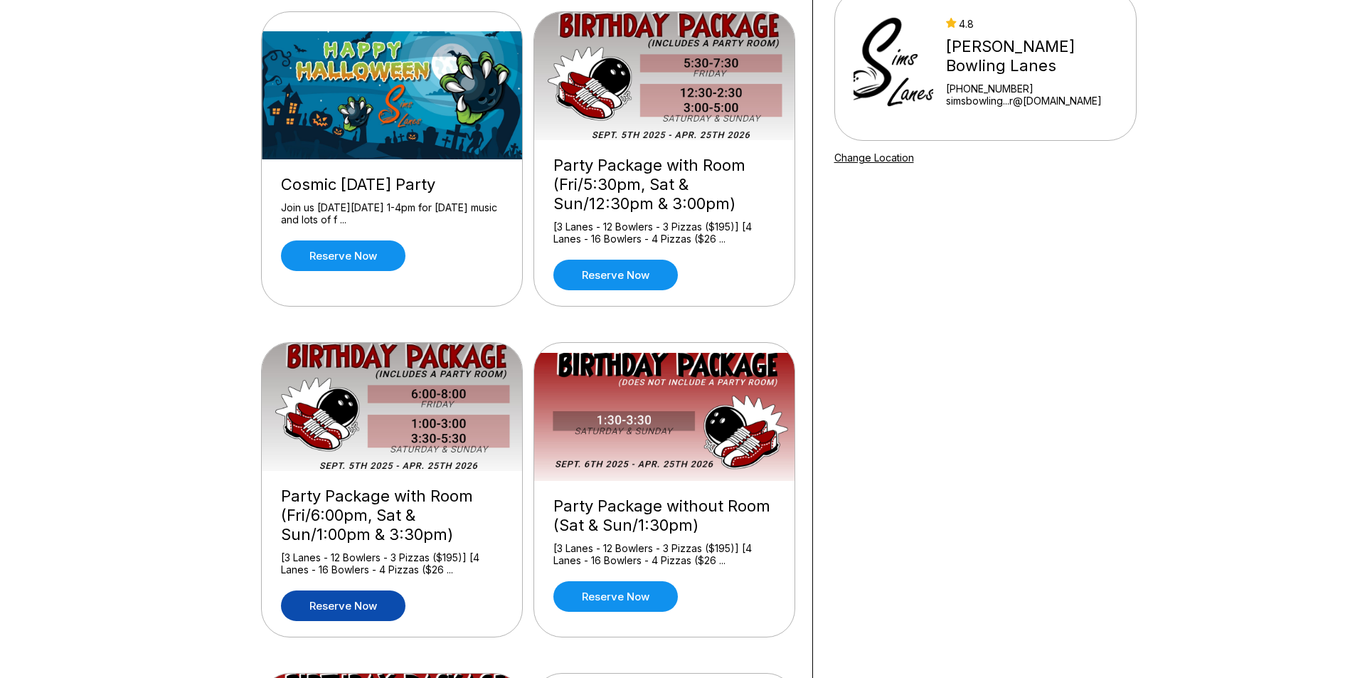
click at [330, 603] on link "Reserve now" at bounding box center [343, 605] width 124 height 31
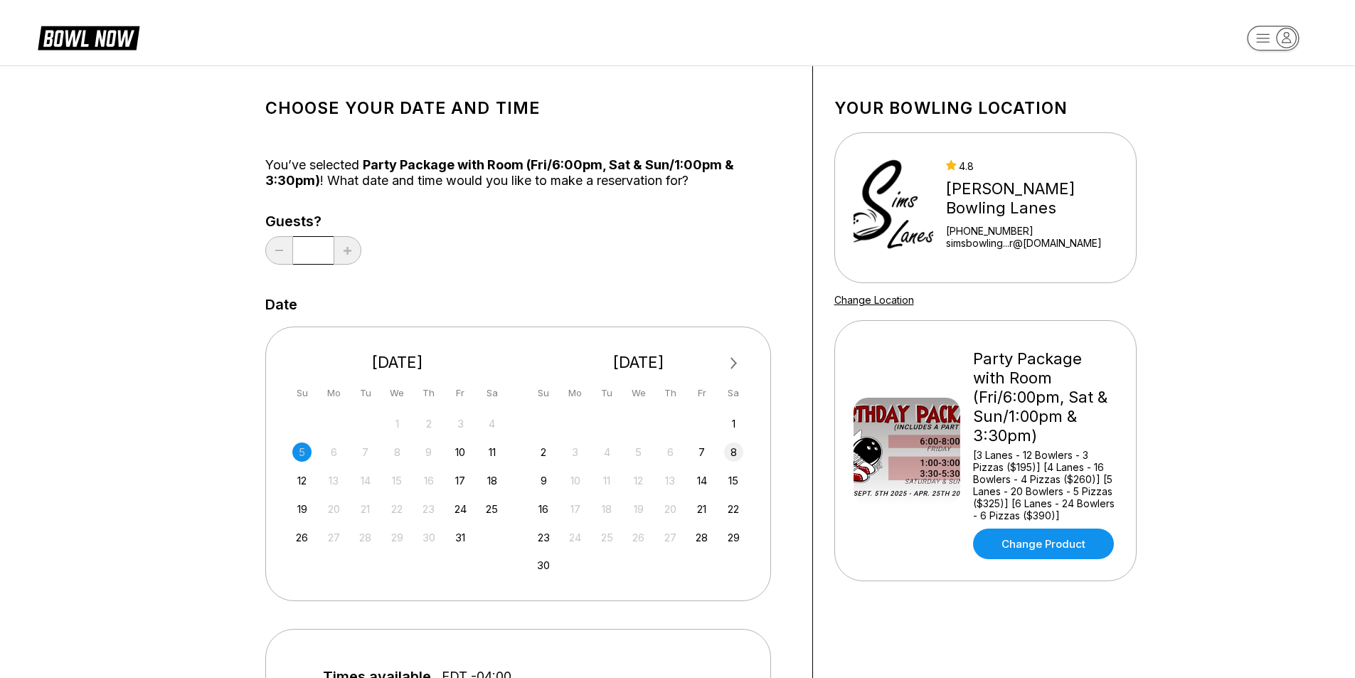
click at [734, 457] on div "8" at bounding box center [733, 451] width 19 height 19
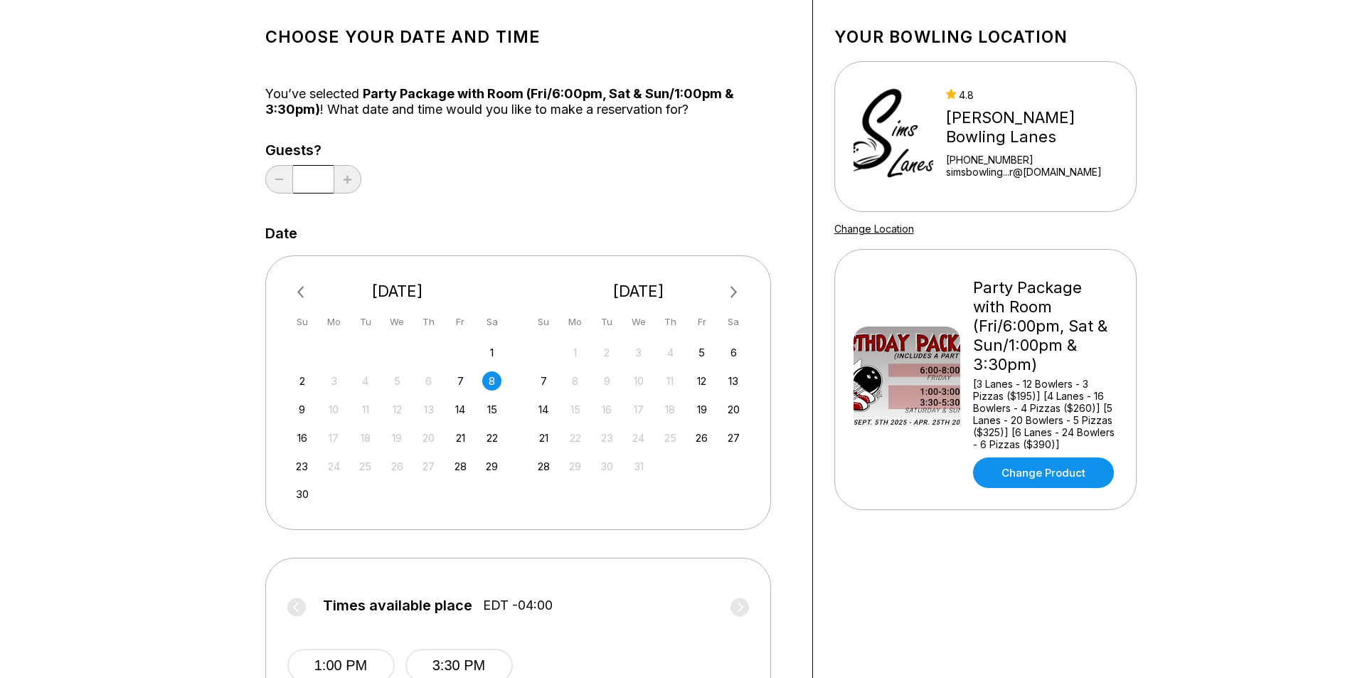
scroll to position [213, 0]
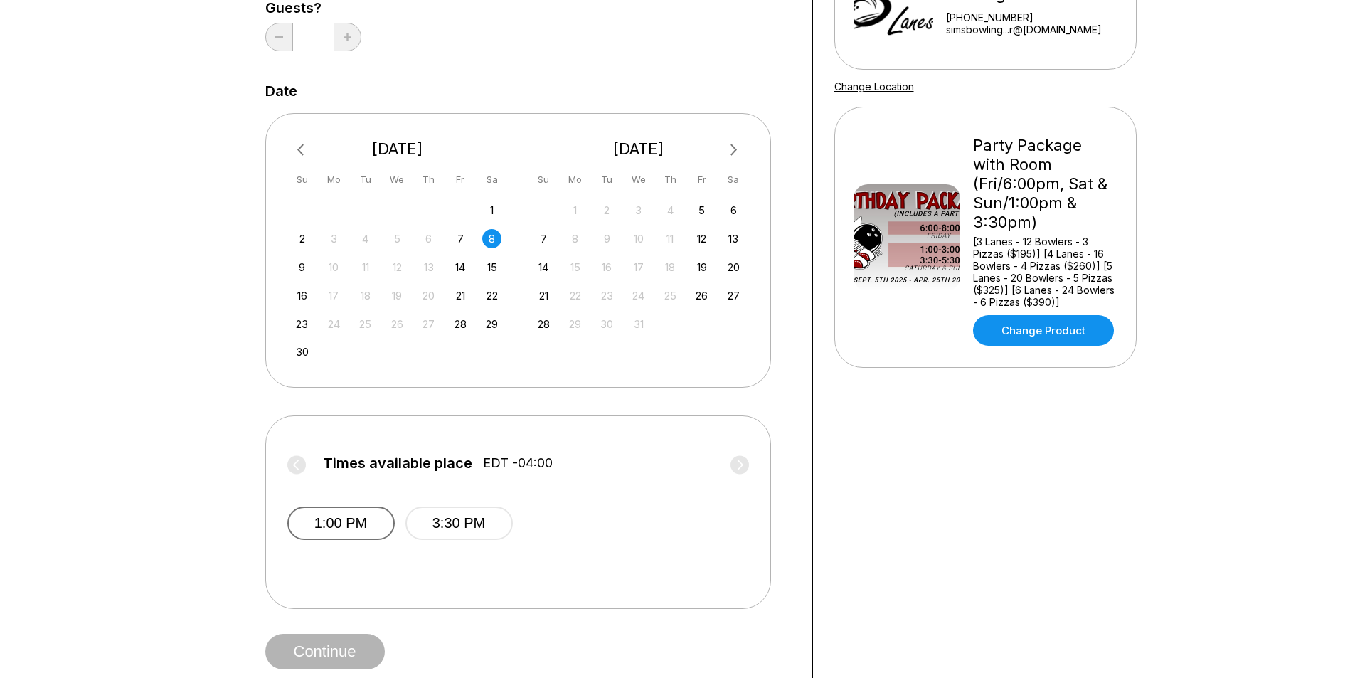
click at [339, 516] on button "1:00 PM" at bounding box center [340, 523] width 107 height 33
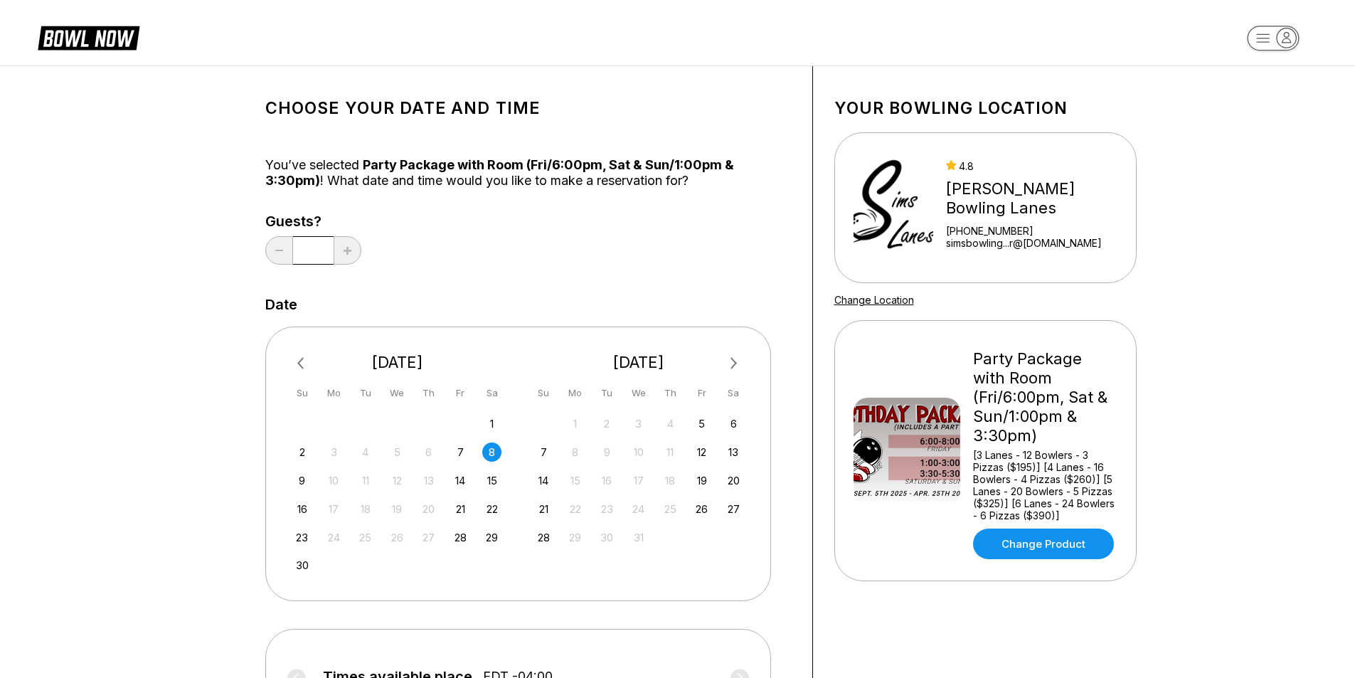
scroll to position [356, 0]
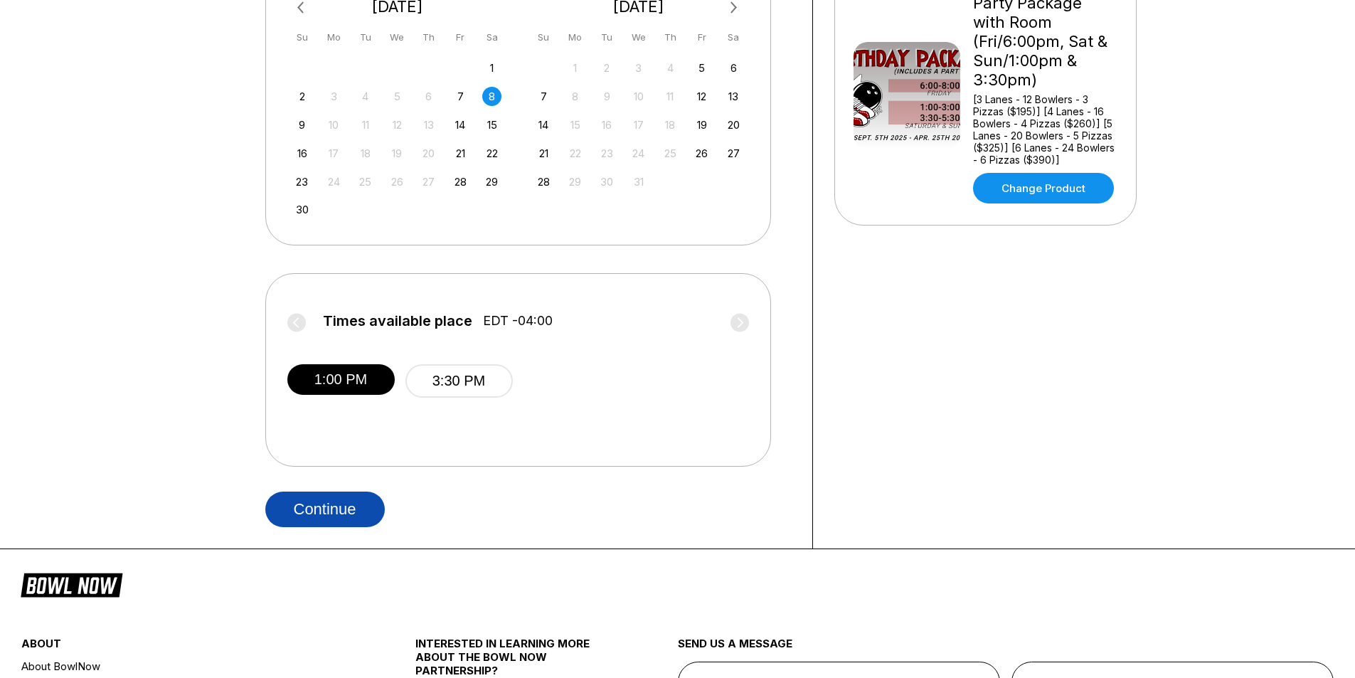
click at [324, 507] on button "Continue" at bounding box center [325, 510] width 120 height 36
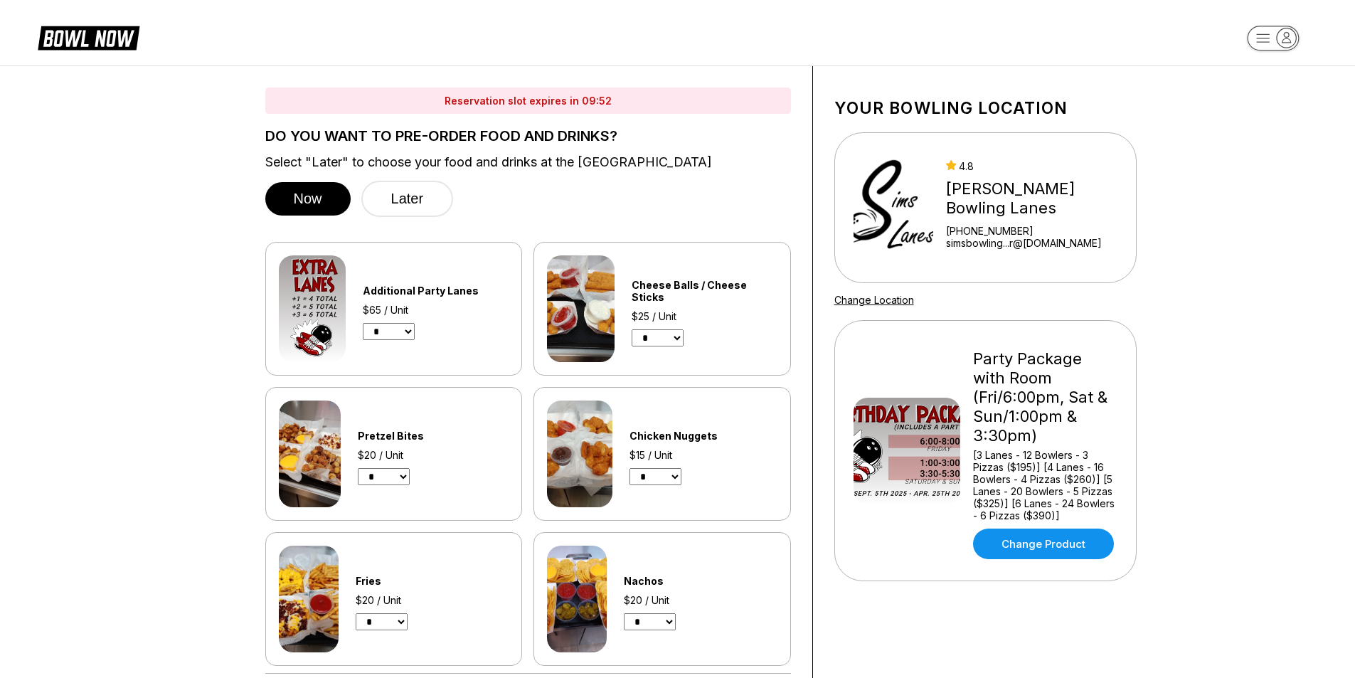
click at [404, 332] on select "* * * *" at bounding box center [389, 331] width 52 height 17
click at [363, 323] on select "* * * *" at bounding box center [389, 331] width 52 height 17
click at [731, 182] on div "Now Later" at bounding box center [528, 199] width 526 height 36
click at [408, 338] on select "* * * *" at bounding box center [389, 331] width 52 height 17
click at [363, 323] on select "* * * *" at bounding box center [389, 331] width 52 height 17
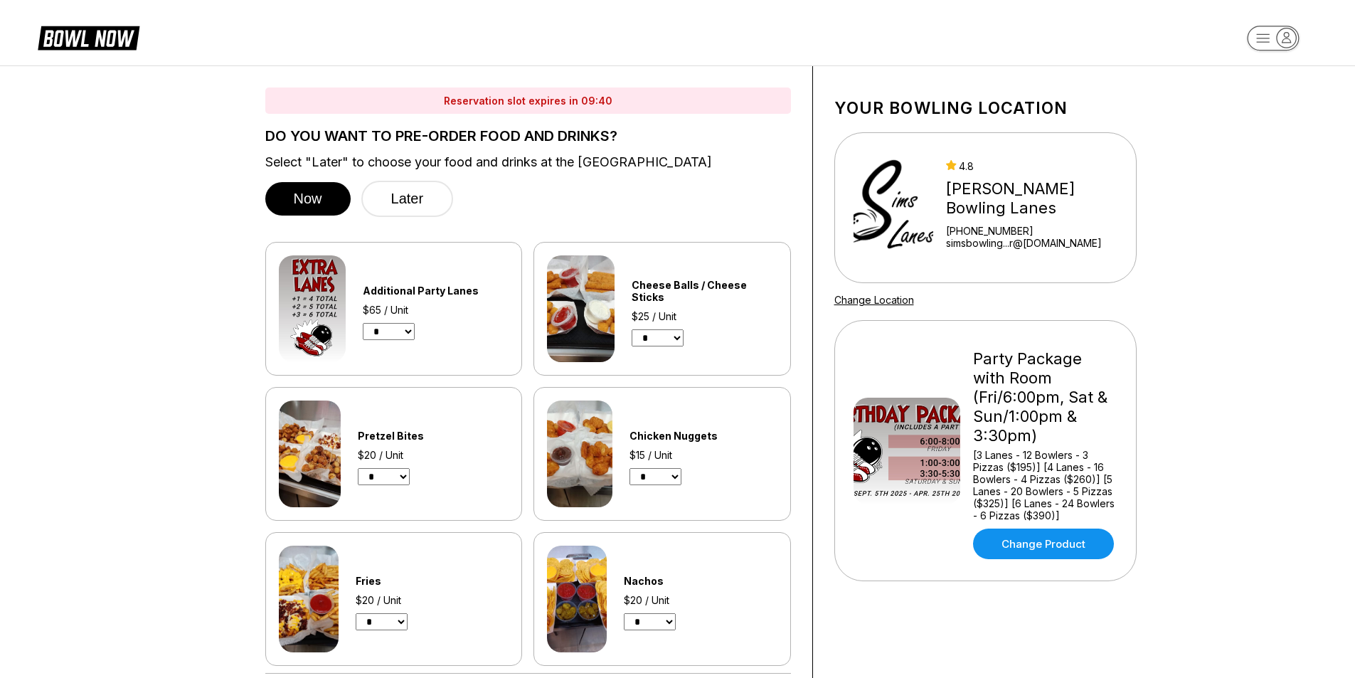
click at [646, 189] on div "Now Later" at bounding box center [528, 199] width 526 height 36
click at [410, 333] on select "* * * *" at bounding box center [389, 331] width 52 height 17
select select "*"
click at [363, 323] on select "* * * *" at bounding box center [389, 331] width 52 height 17
click at [513, 221] on div "DO YOU WANT TO PRE-ORDER FOOD AND DRINKS? Select "Later" to choose your food an…" at bounding box center [528, 397] width 526 height 538
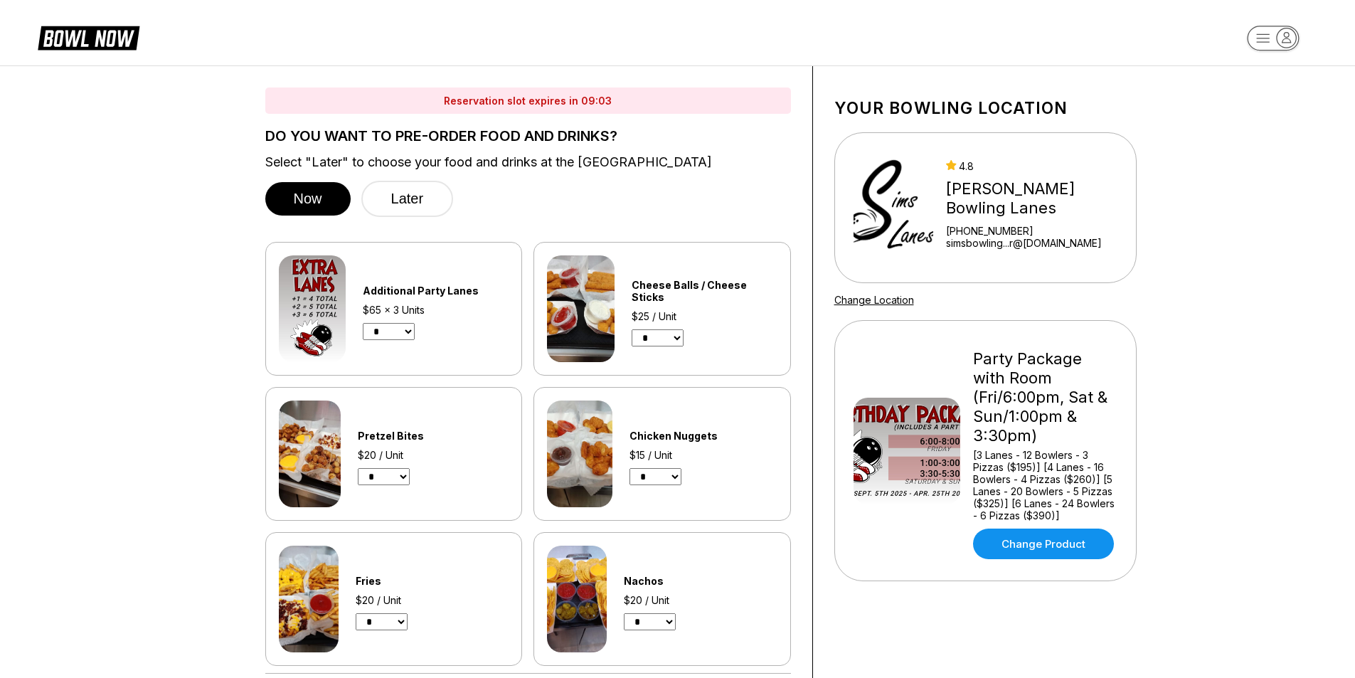
scroll to position [71, 0]
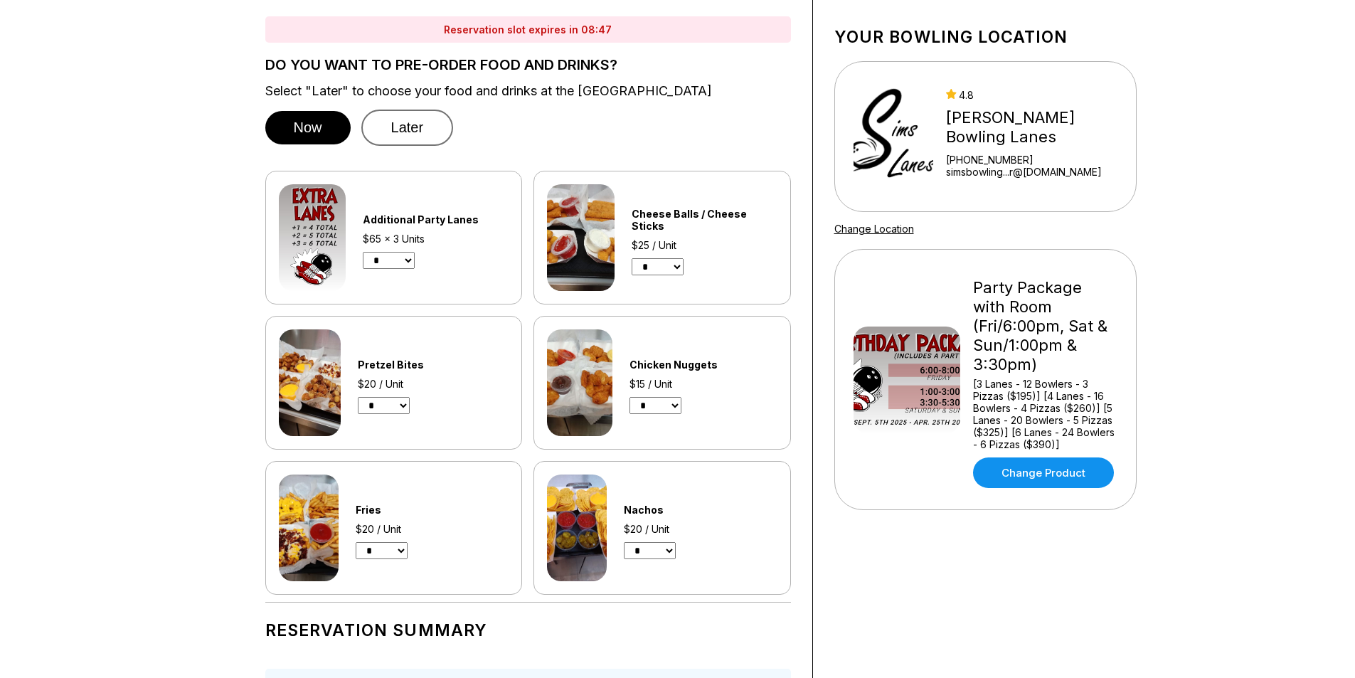
click at [414, 134] on button "Later" at bounding box center [407, 128] width 92 height 36
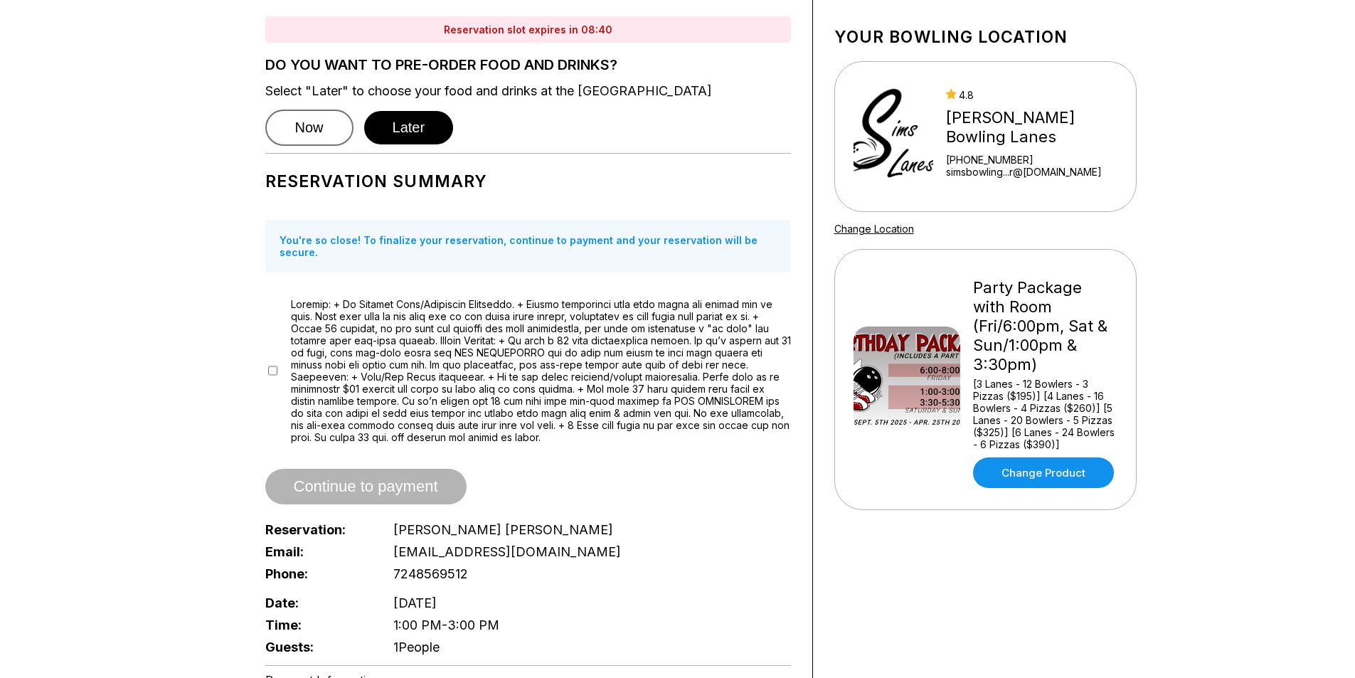
click at [313, 142] on button "Now" at bounding box center [309, 128] width 88 height 36
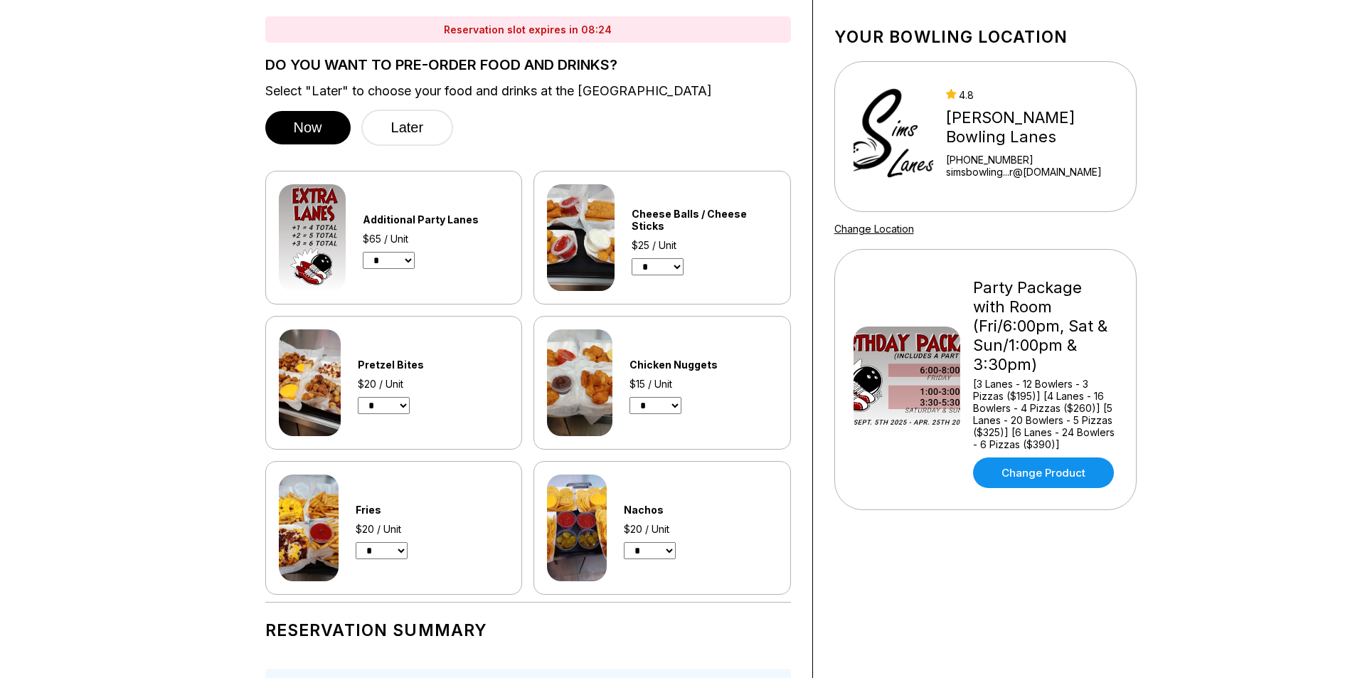
click at [391, 266] on select "* * * *" at bounding box center [389, 260] width 52 height 17
select select "*"
click at [363, 252] on select "* * * *" at bounding box center [389, 260] width 52 height 17
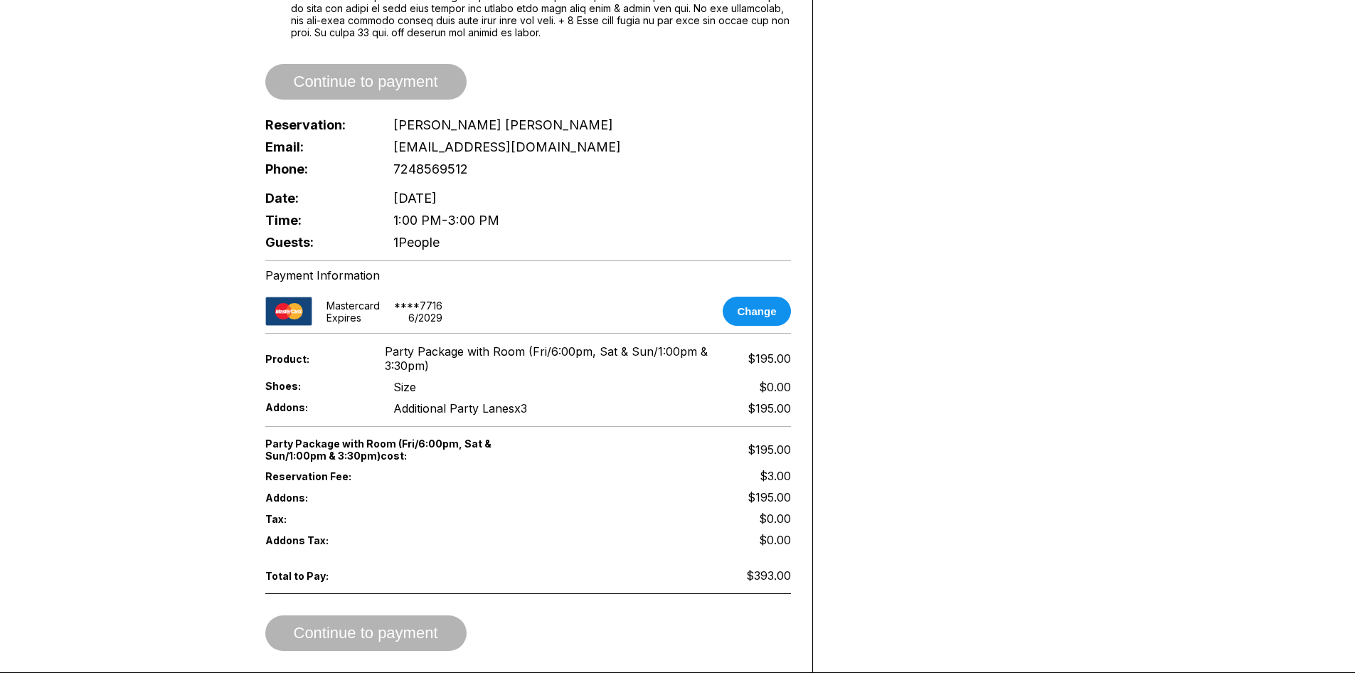
scroll to position [996, 0]
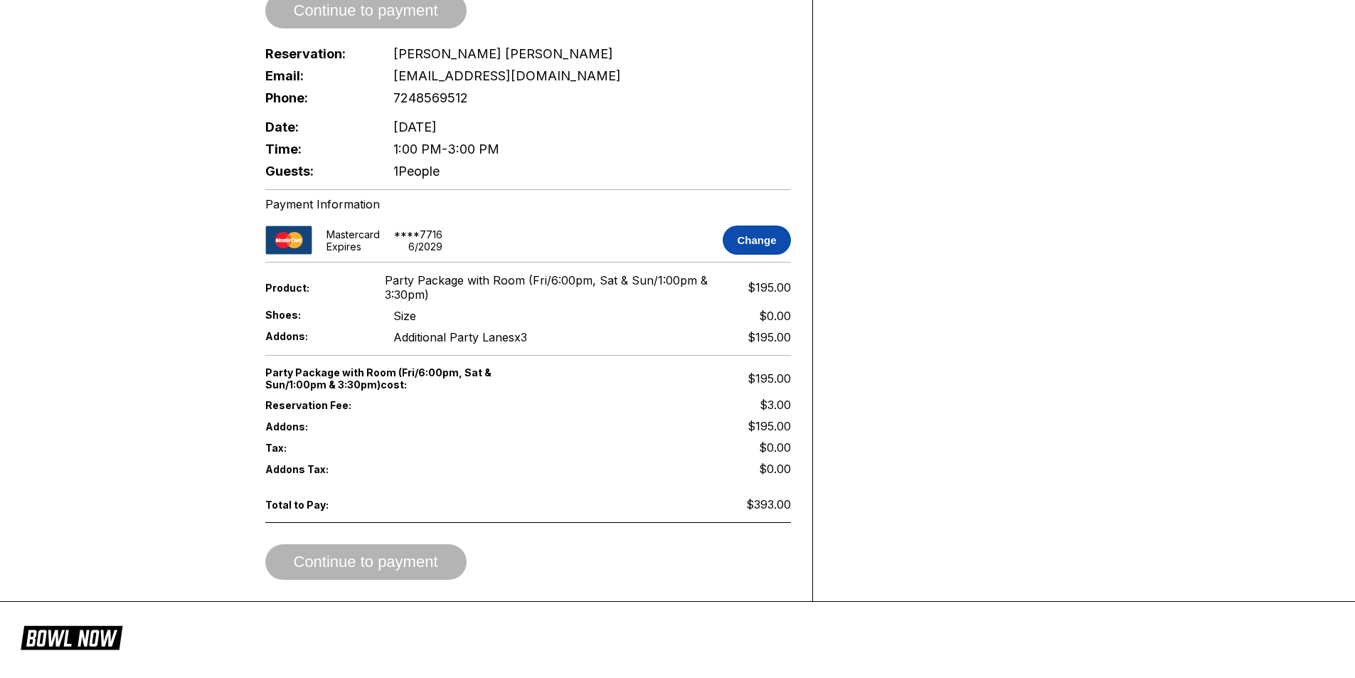
click at [731, 244] on button "Change" at bounding box center [757, 240] width 68 height 29
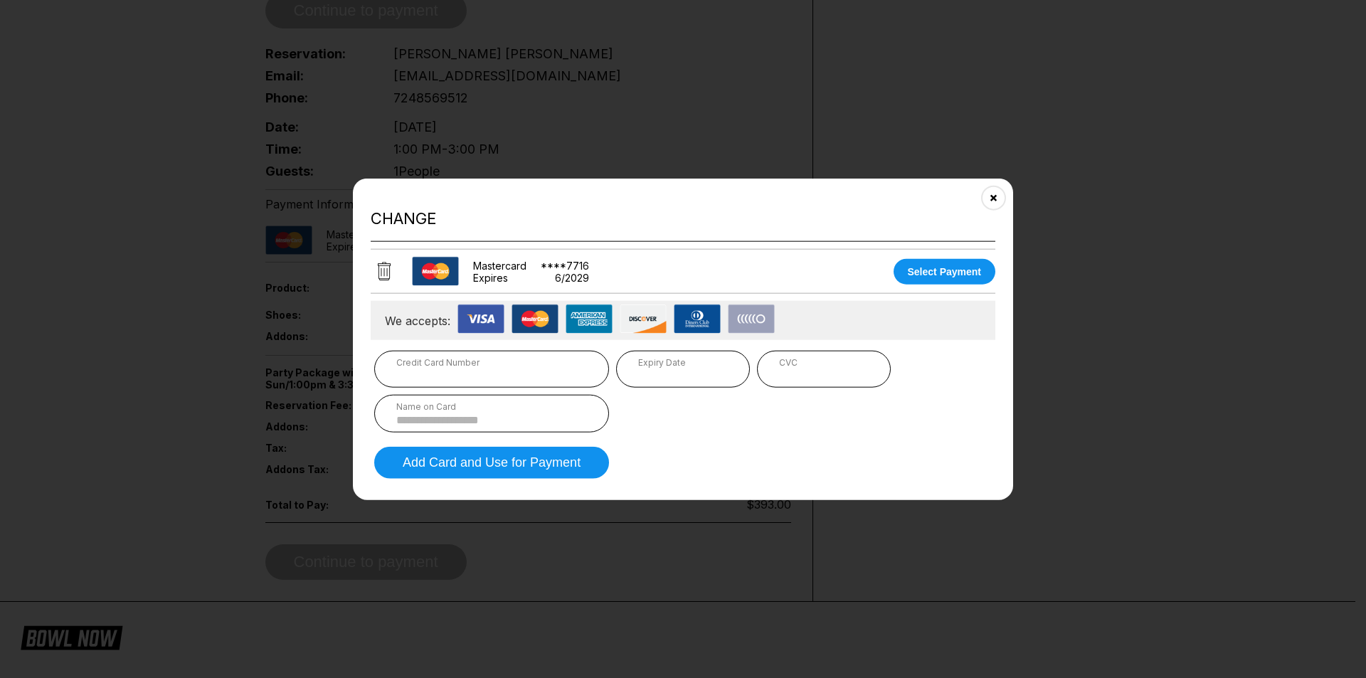
click at [378, 267] on icon at bounding box center [384, 271] width 13 height 18
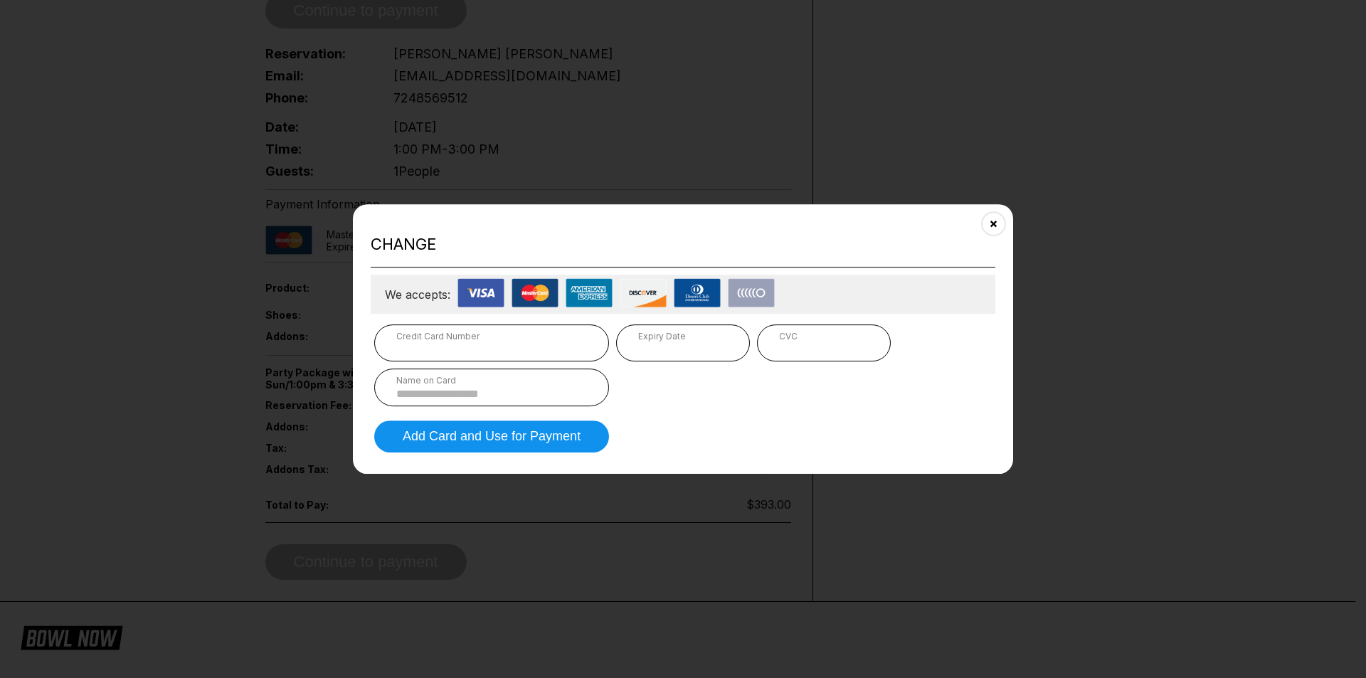
click at [450, 338] on div "Credit Card Number" at bounding box center [491, 336] width 191 height 11
click at [654, 335] on div "Expiry Date" at bounding box center [683, 336] width 90 height 11
drag, startPoint x: 482, startPoint y: 383, endPoint x: 472, endPoint y: 396, distance: 16.4
click at [481, 383] on div "Name on Card" at bounding box center [491, 380] width 191 height 11
click at [472, 396] on input at bounding box center [491, 394] width 191 height 12
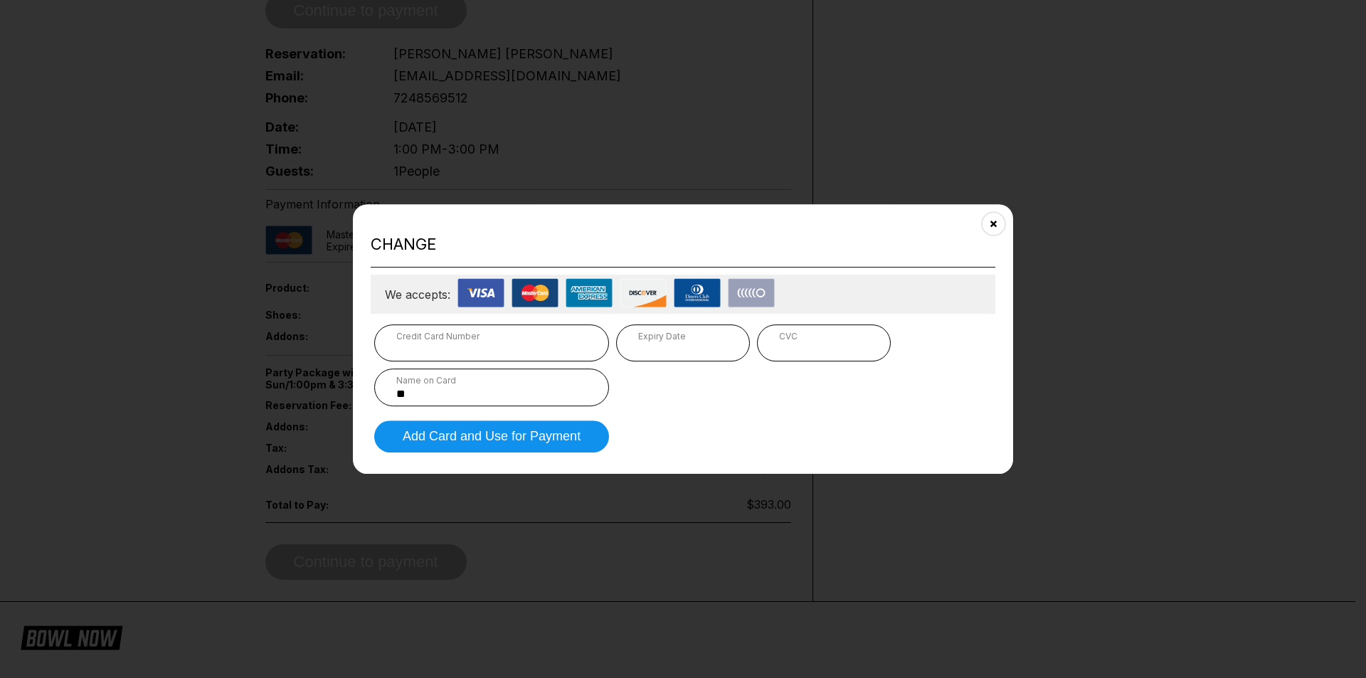
type input "*"
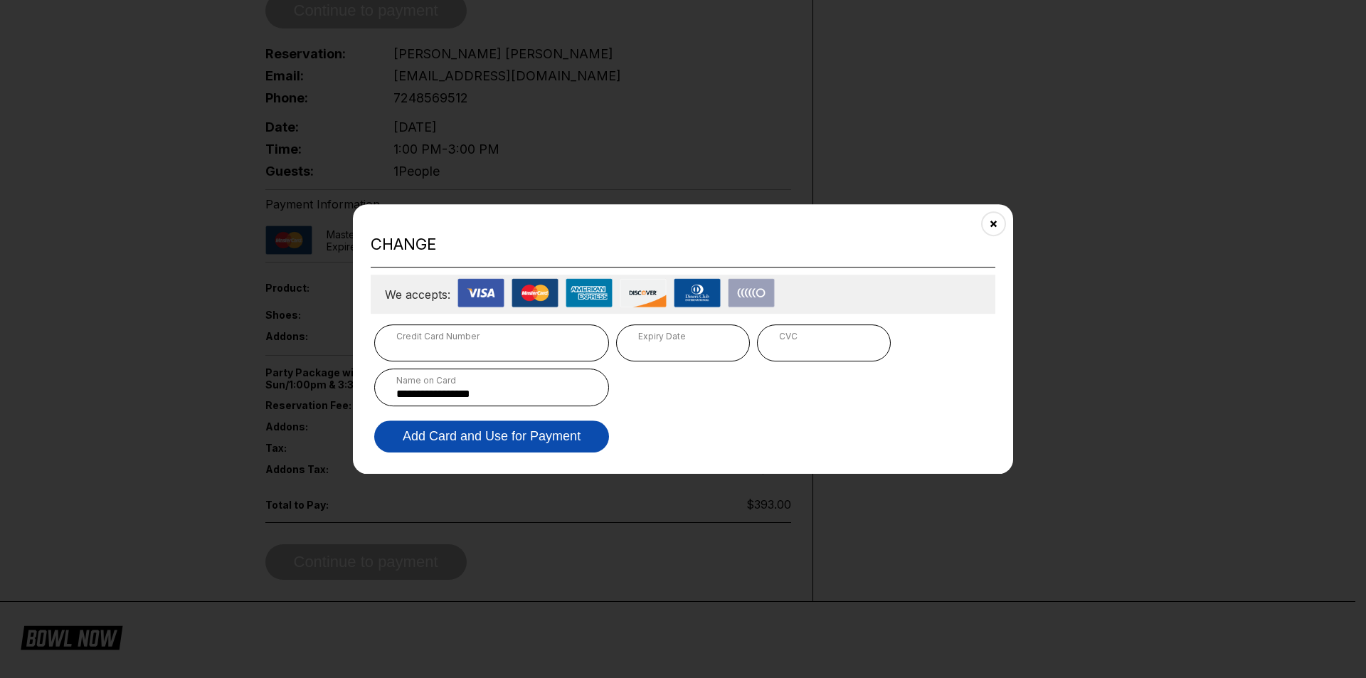
type input "**********"
click at [457, 438] on button "Add Card and Use for Payment" at bounding box center [491, 436] width 235 height 32
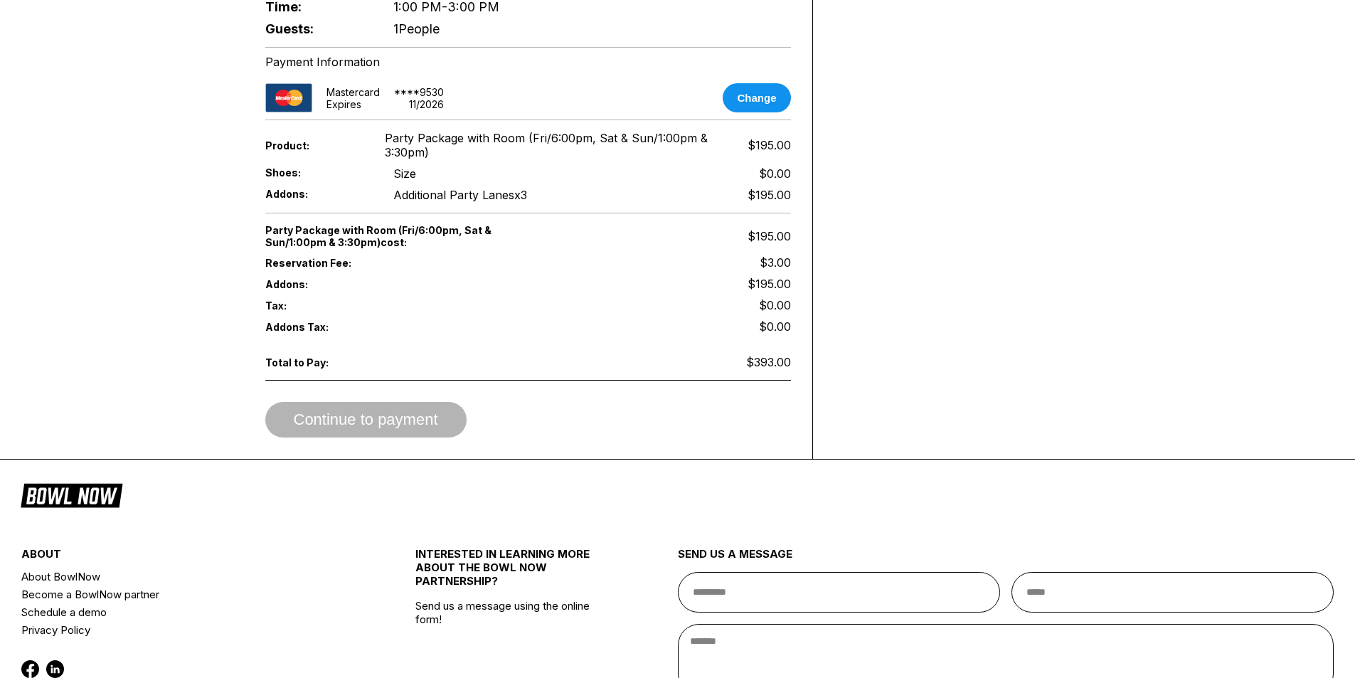
scroll to position [1209, 0]
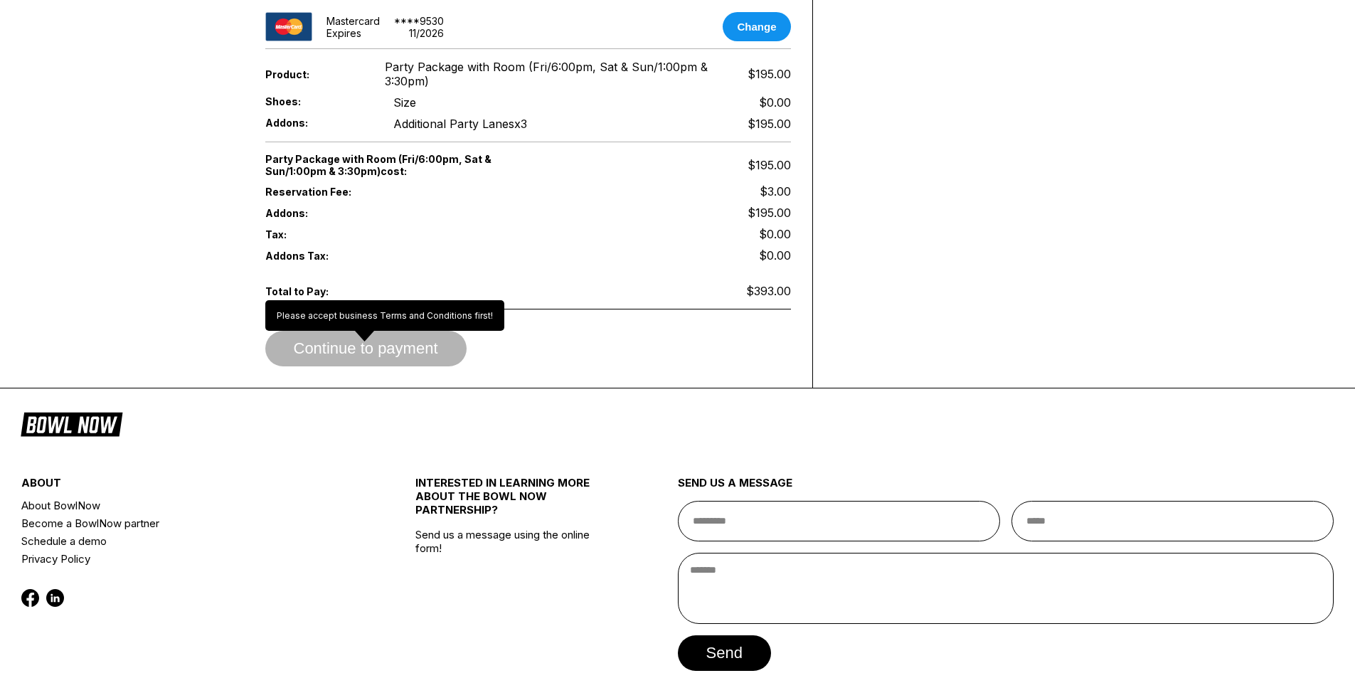
click at [370, 354] on span "Continue to payment" at bounding box center [365, 349] width 201 height 14
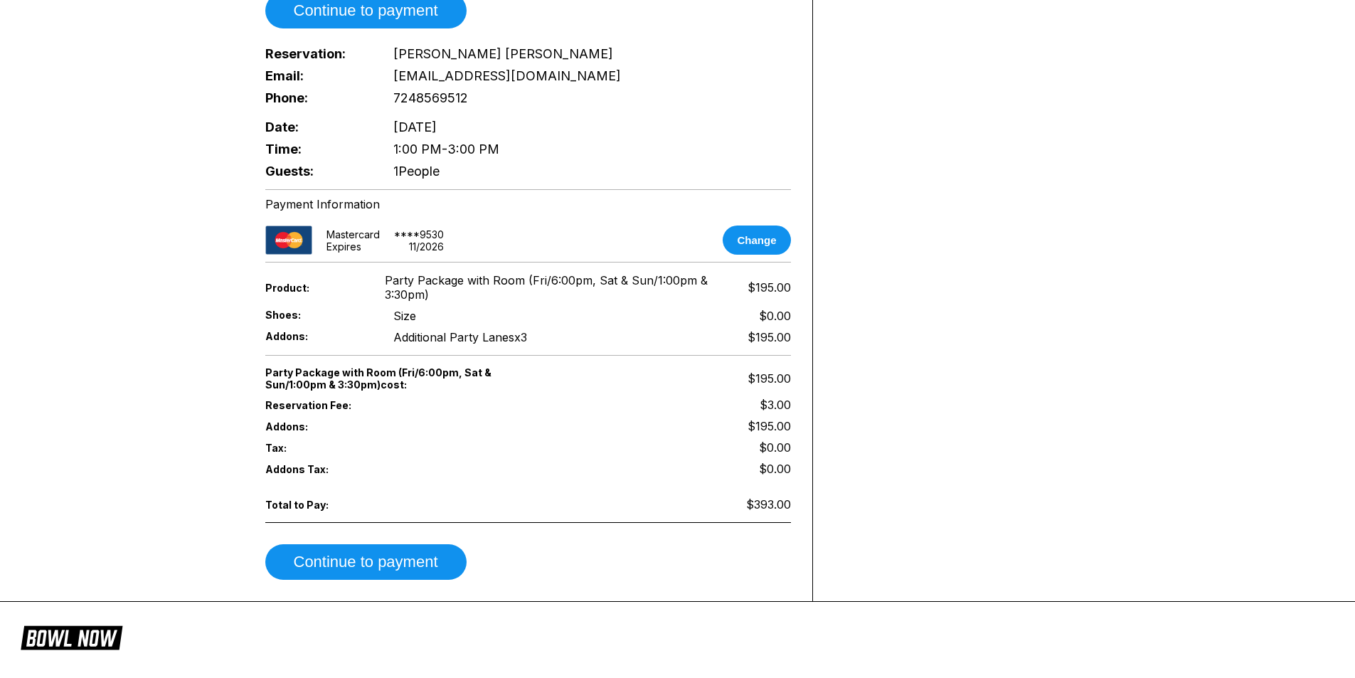
scroll to position [1138, 0]
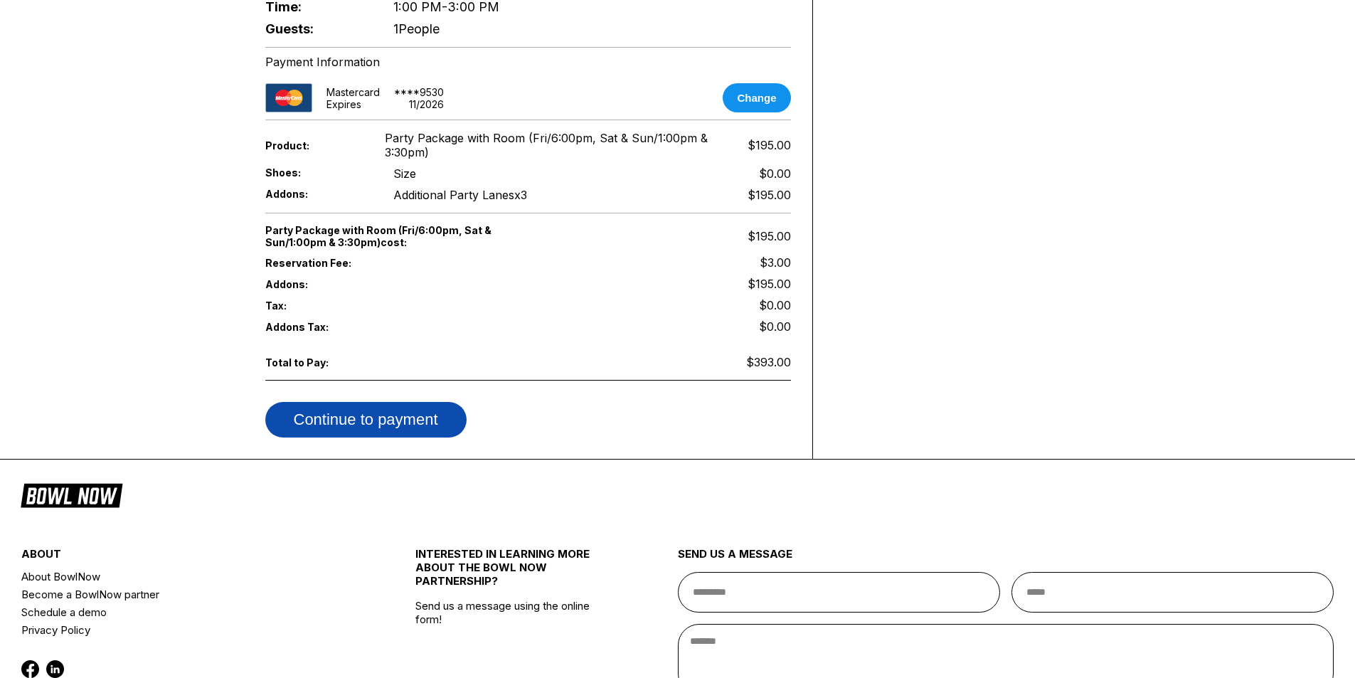
click at [408, 428] on button "Continue to payment" at bounding box center [365, 420] width 201 height 36
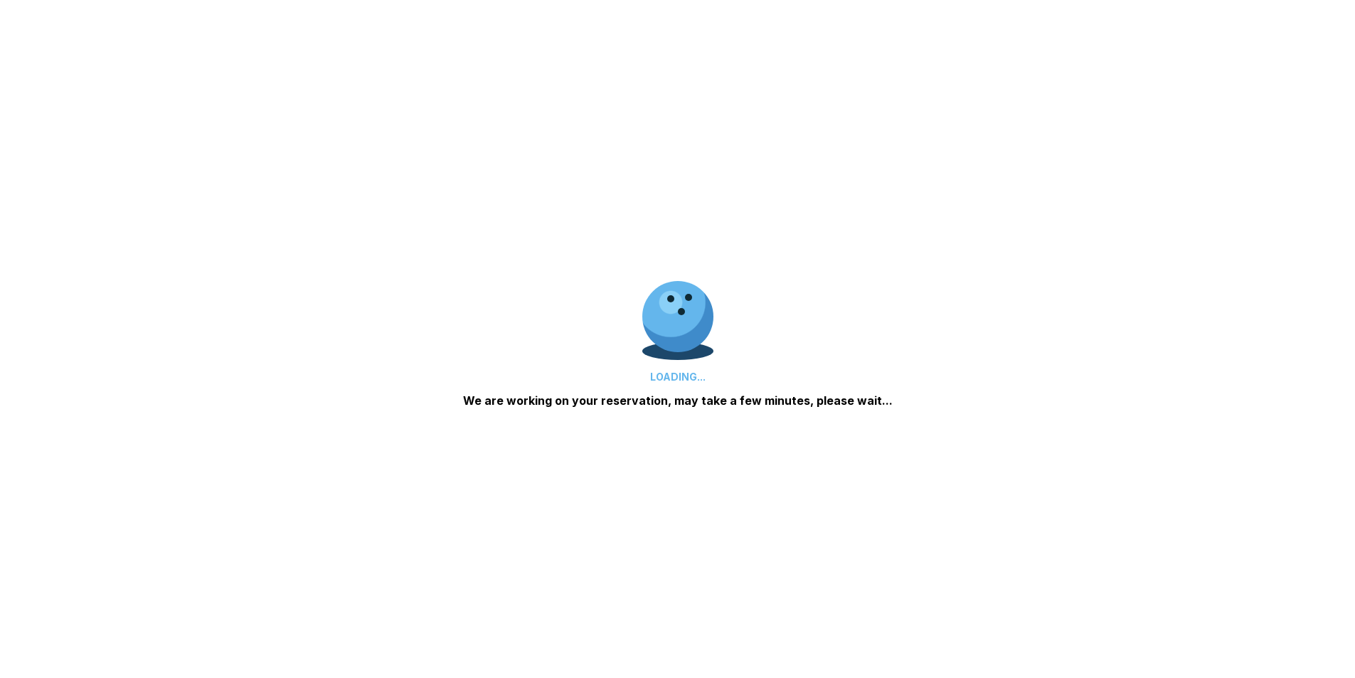
scroll to position [0, 0]
